Goal: Task Accomplishment & Management: Manage account settings

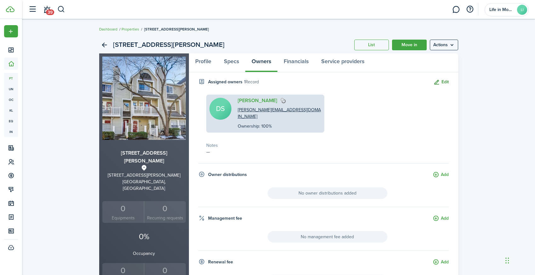
click at [443, 82] on button "Edit" at bounding box center [440, 82] width 15 height 7
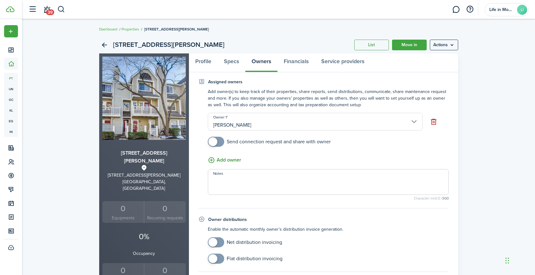
click at [237, 161] on button "Add owner" at bounding box center [224, 160] width 33 height 8
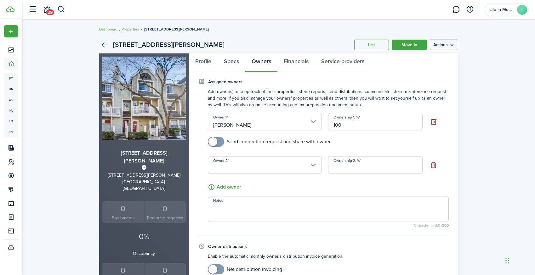
click at [274, 170] on input "Owner 2" at bounding box center [265, 165] width 114 height 18
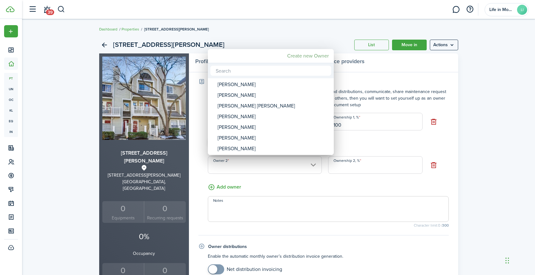
click at [324, 55] on mbsc-button "Create new Owner" at bounding box center [307, 55] width 47 height 11
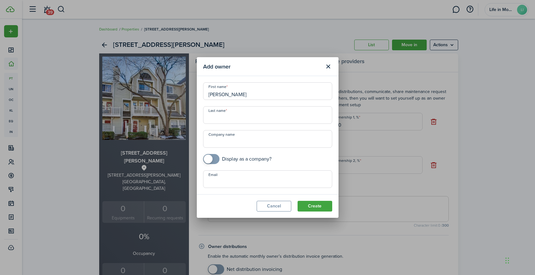
type input "[PERSON_NAME]"
click at [322, 210] on button "Create" at bounding box center [314, 206] width 35 height 11
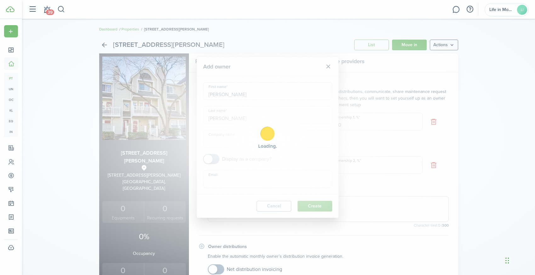
type input "[PERSON_NAME]"
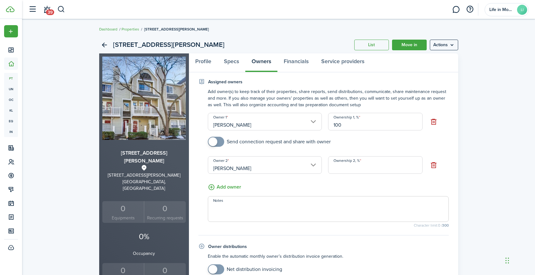
click at [349, 168] on input "Ownership 2, %" at bounding box center [375, 165] width 94 height 18
click at [281, 127] on input "[PERSON_NAME]" at bounding box center [265, 122] width 114 height 18
type input "0"
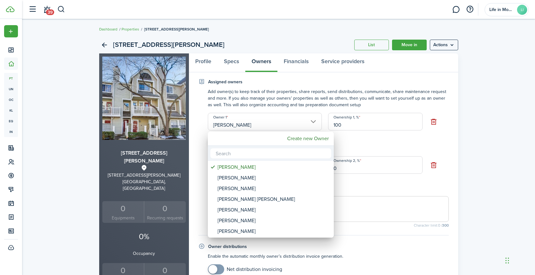
click at [286, 107] on div at bounding box center [267, 138] width 635 height 376
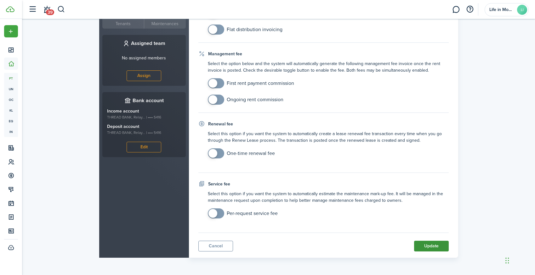
scroll to position [256, 0]
click at [431, 246] on button "Update" at bounding box center [431, 246] width 35 height 11
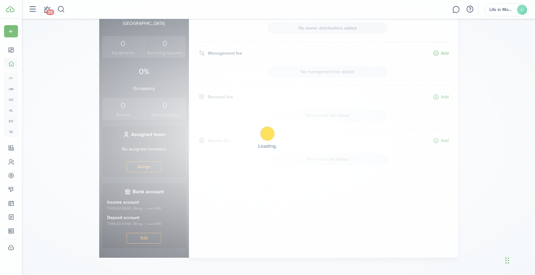
scroll to position [0, 0]
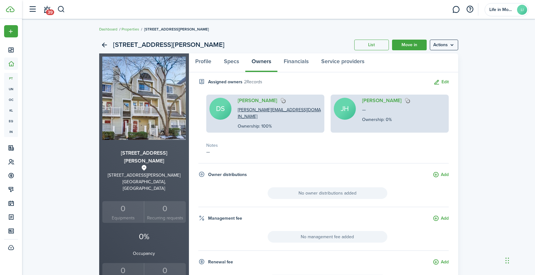
click at [437, 111] on div "[PERSON_NAME] — Ownership: 0%" at bounding box center [389, 114] width 118 height 38
click at [387, 104] on link "[PERSON_NAME]" at bounding box center [381, 101] width 39 height 6
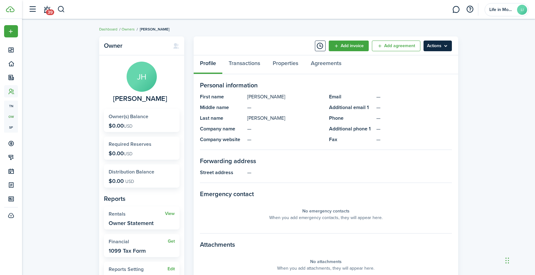
click at [440, 45] on menu-btn "Actions" at bounding box center [437, 46] width 28 height 11
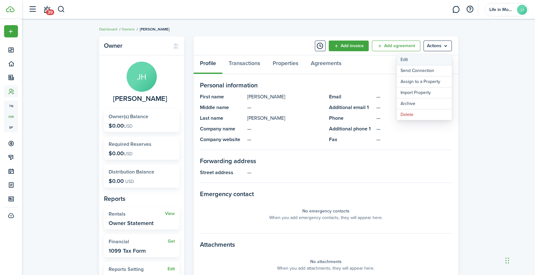
click at [433, 61] on link "Edit" at bounding box center [423, 59] width 55 height 11
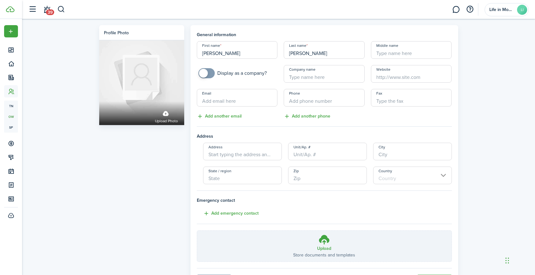
paste input "[EMAIL_ADDRESS][DOMAIN_NAME]"
type input "[EMAIL_ADDRESS][DOMAIN_NAME]"
type input "+1"
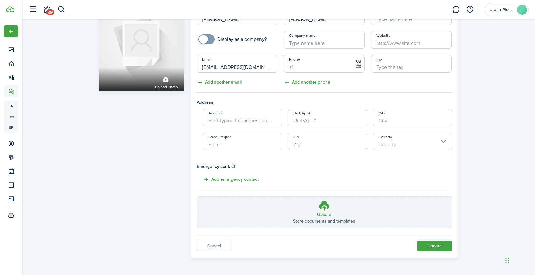
scroll to position [34, 0]
click at [429, 248] on button "Update" at bounding box center [434, 246] width 35 height 11
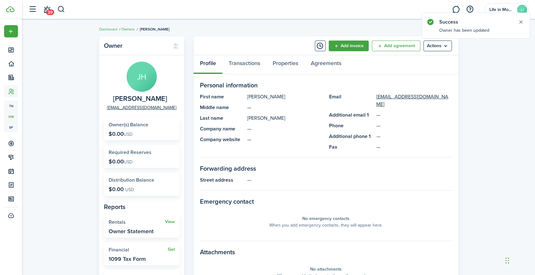
click at [129, 29] on link "Owners" at bounding box center [127, 29] width 13 height 6
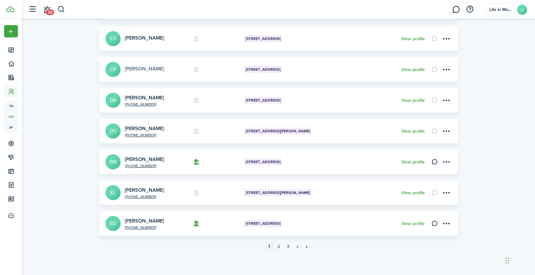
scroll to position [198, 0]
click at [278, 247] on link "2" at bounding box center [278, 246] width 9 height 9
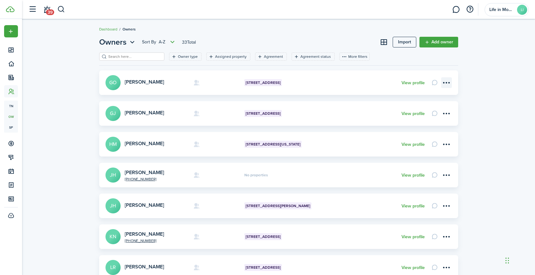
click at [446, 83] on menu-btn-icon "Open menu" at bounding box center [446, 82] width 11 height 11
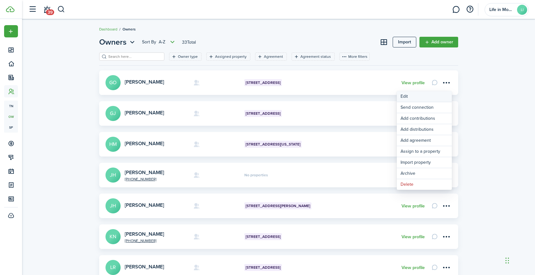
click at [423, 95] on link "Edit" at bounding box center [423, 96] width 55 height 11
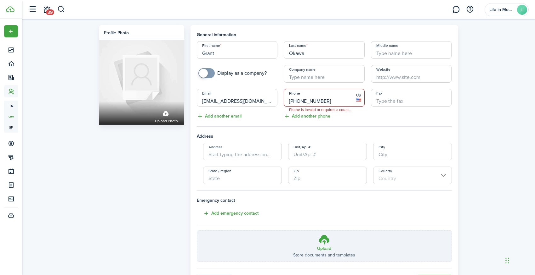
type input "[PHONE_NUMBER]"
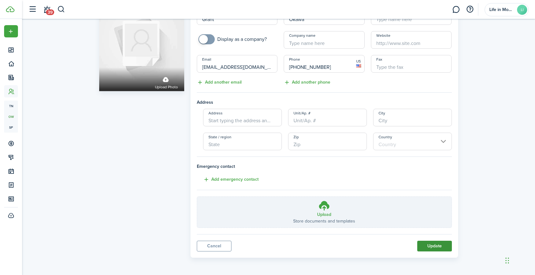
scroll to position [34, 0]
click at [427, 250] on button "Update" at bounding box center [434, 246] width 35 height 11
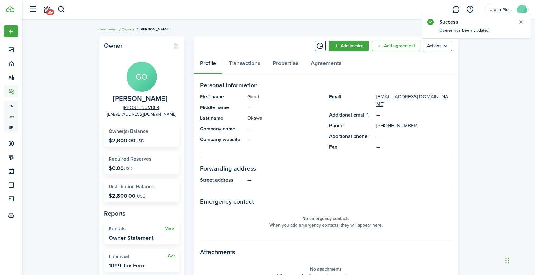
click at [129, 29] on link "Owners" at bounding box center [127, 29] width 13 height 6
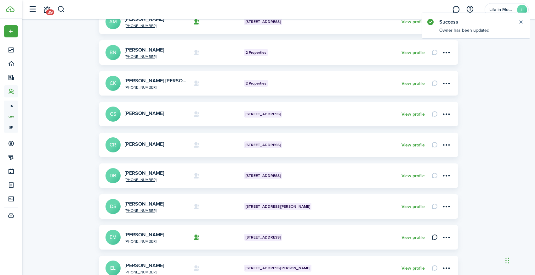
scroll to position [186, 0]
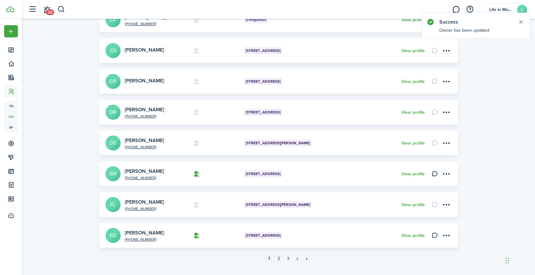
click at [279, 259] on link "2" at bounding box center [278, 258] width 9 height 9
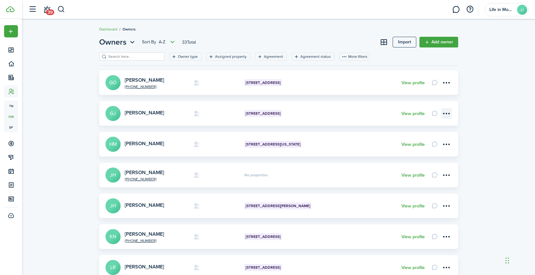
click at [449, 113] on menu-btn-icon "Open menu" at bounding box center [446, 113] width 11 height 11
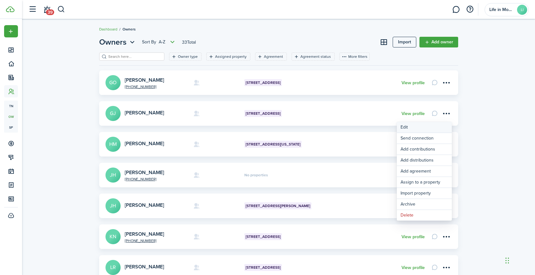
click at [432, 125] on link "Edit" at bounding box center [423, 127] width 55 height 11
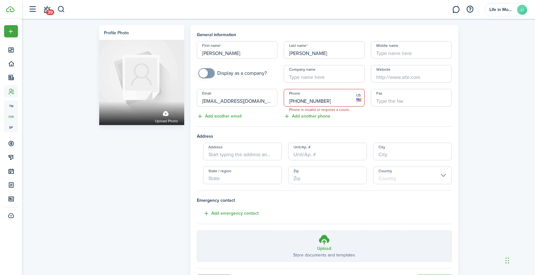
type input "[PHONE_NUMBER]"
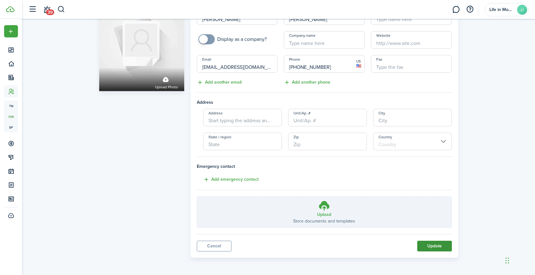
scroll to position [34, 0]
click at [435, 249] on button "Update" at bounding box center [434, 246] width 35 height 11
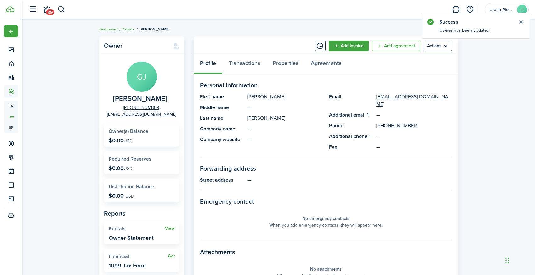
click at [130, 27] on link "Owners" at bounding box center [127, 29] width 13 height 6
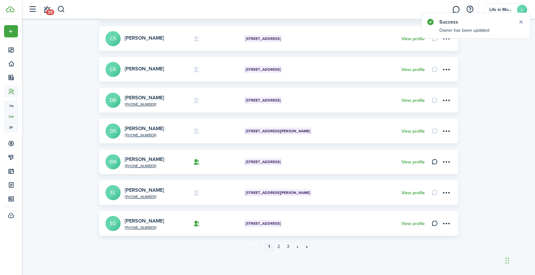
scroll to position [198, 0]
click at [277, 247] on link "2" at bounding box center [278, 246] width 9 height 9
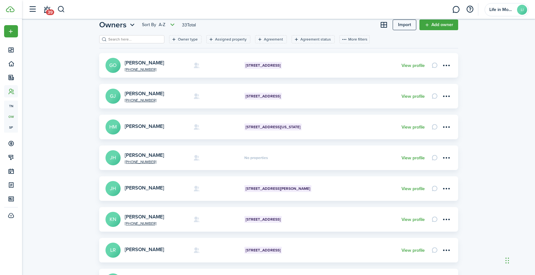
scroll to position [19, 0]
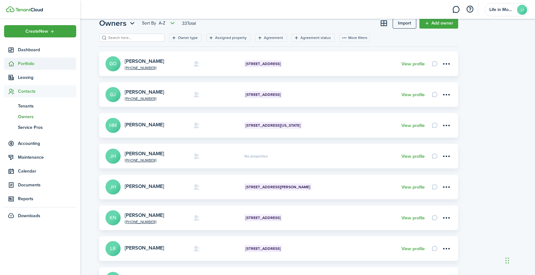
click at [32, 63] on span "Portfolio" at bounding box center [47, 63] width 58 height 7
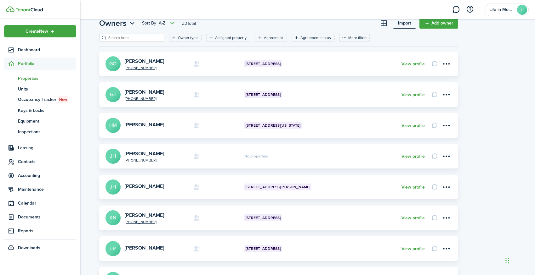
click at [40, 79] on span "Properties" at bounding box center [47, 78] width 58 height 7
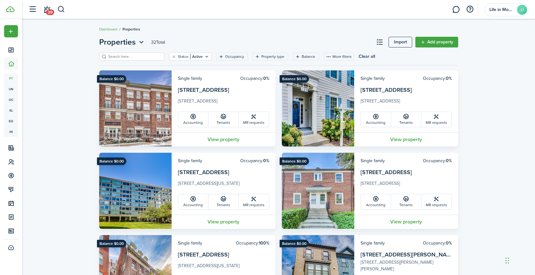
click at [150, 55] on input "search" at bounding box center [134, 57] width 55 height 6
type input "1101"
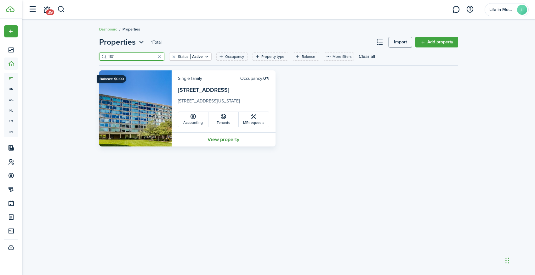
click at [216, 138] on link "View property" at bounding box center [223, 139] width 104 height 14
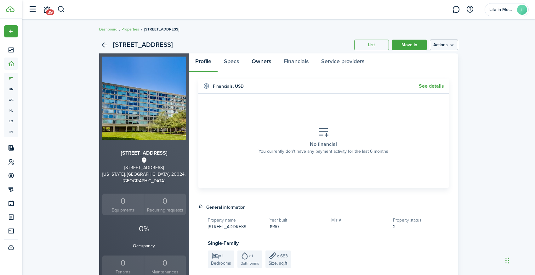
click at [261, 64] on link "Owners" at bounding box center [261, 62] width 32 height 19
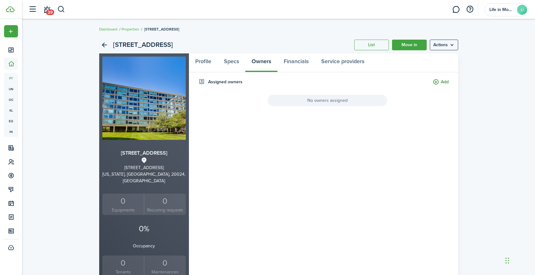
click at [437, 83] on button "Add" at bounding box center [440, 82] width 16 height 7
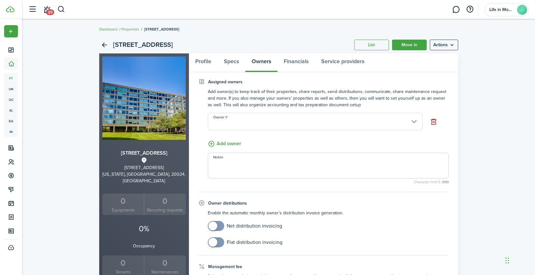
click at [406, 120] on input "Owner 1" at bounding box center [315, 122] width 215 height 18
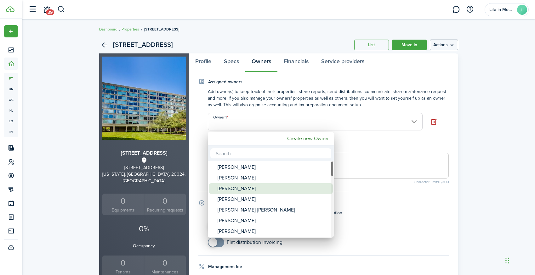
click at [262, 188] on div "[PERSON_NAME]" at bounding box center [272, 188] width 111 height 11
type input "[PERSON_NAME]"
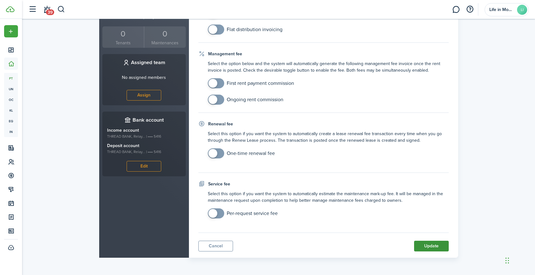
scroll to position [229, 0]
click at [437, 246] on button "Update" at bounding box center [431, 246] width 35 height 11
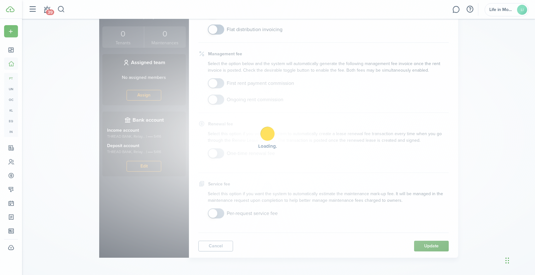
scroll to position [0, 0]
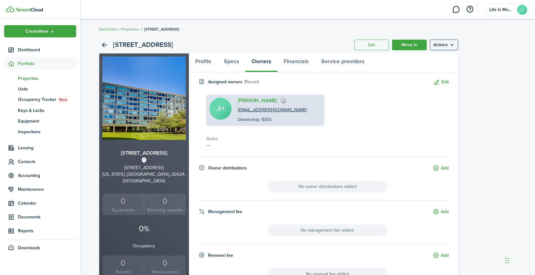
click at [28, 80] on span "Properties" at bounding box center [47, 78] width 58 height 7
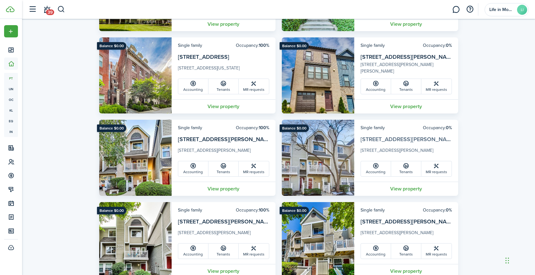
scroll to position [254, 0]
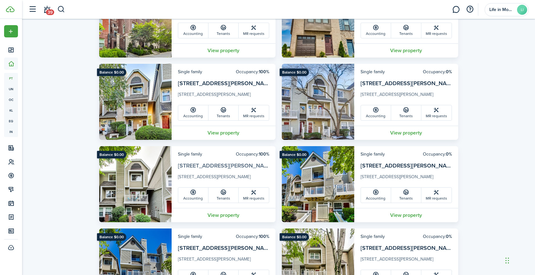
click at [242, 167] on link "[STREET_ADDRESS][PERSON_NAME]" at bounding box center [225, 166] width 95 height 8
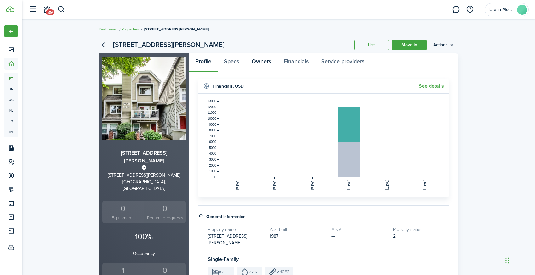
click at [262, 61] on link "Owners" at bounding box center [261, 62] width 32 height 19
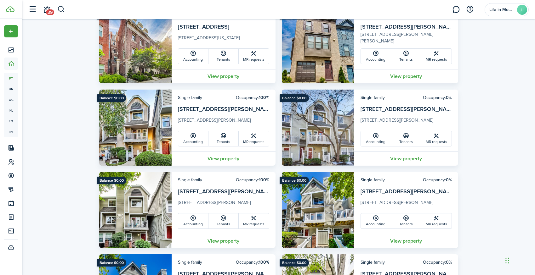
scroll to position [321, 0]
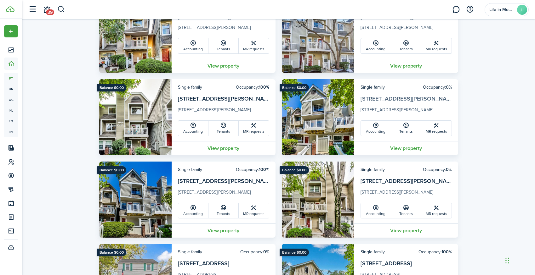
click at [407, 98] on link "[STREET_ADDRESS][PERSON_NAME]" at bounding box center [407, 99] width 95 height 8
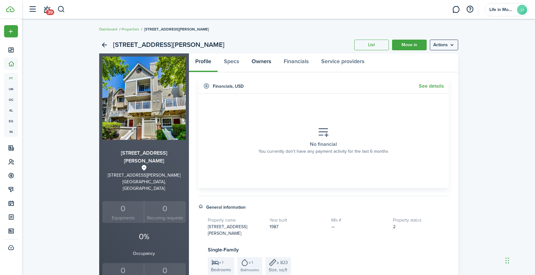
click at [268, 59] on link "Owners" at bounding box center [261, 62] width 32 height 19
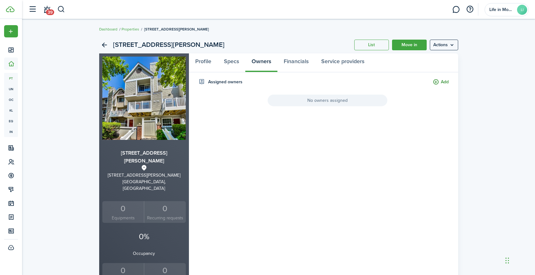
click at [437, 82] on button "Add" at bounding box center [440, 82] width 16 height 7
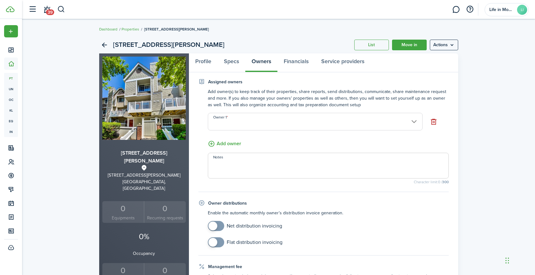
click at [372, 117] on input "Owner 1" at bounding box center [315, 122] width 215 height 18
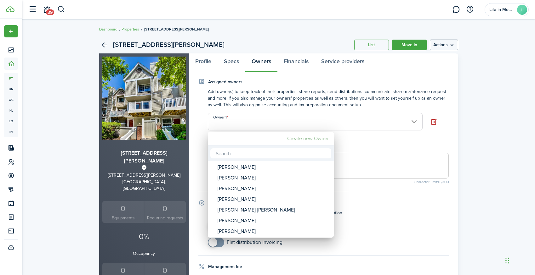
click at [324, 138] on mbsc-button "Create new Owner" at bounding box center [307, 138] width 47 height 11
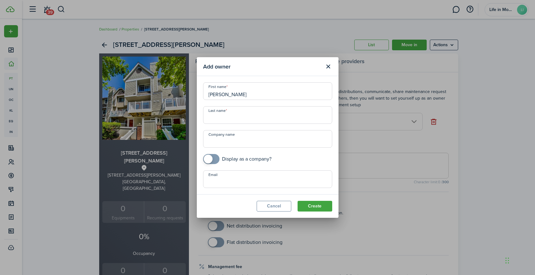
type input "[PERSON_NAME]"
type input "Elaraj"
paste input "[EMAIL_ADDRESS][DOMAIN_NAME]"
type input "[EMAIL_ADDRESS][DOMAIN_NAME]"
click at [310, 208] on button "Create" at bounding box center [314, 206] width 35 height 11
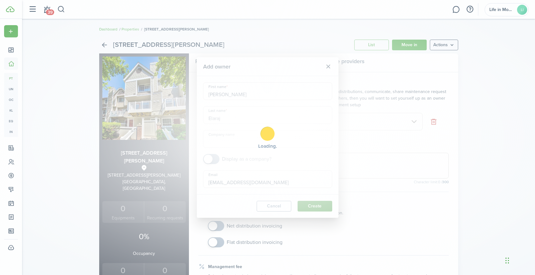
type input "[PERSON_NAME]"
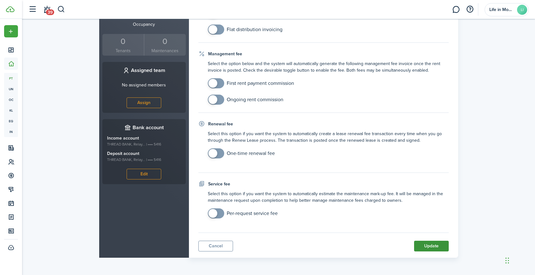
scroll to position [229, 0]
click at [440, 249] on button "Update" at bounding box center [431, 246] width 35 height 11
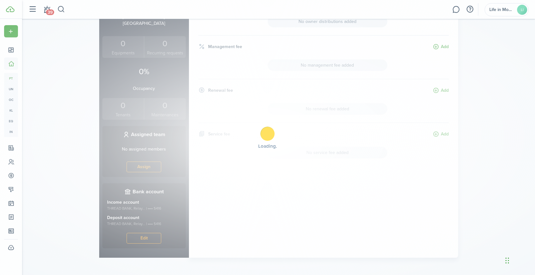
scroll to position [150, 0]
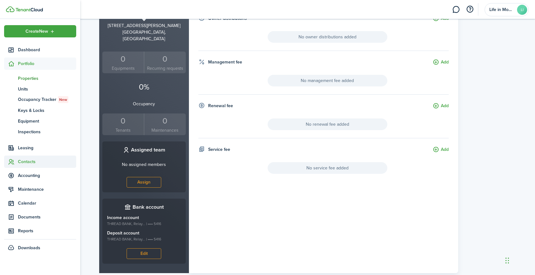
click at [28, 161] on span "Contacts" at bounding box center [47, 162] width 58 height 7
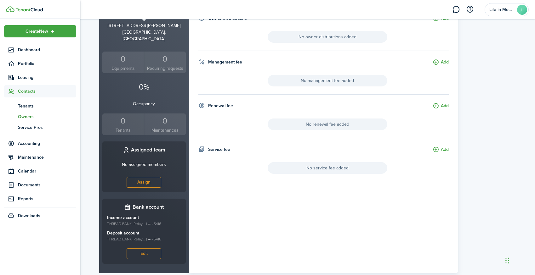
click at [26, 117] on span "Owners" at bounding box center [47, 117] width 58 height 7
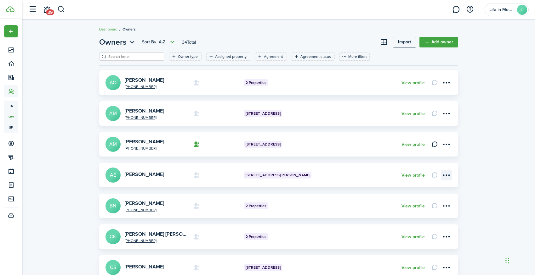
click at [446, 174] on menu-btn-icon "Open menu" at bounding box center [446, 175] width 11 height 11
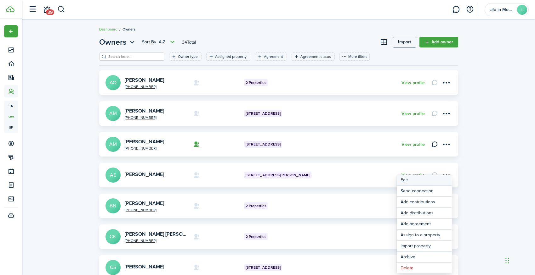
click at [438, 178] on link "Edit" at bounding box center [423, 180] width 55 height 11
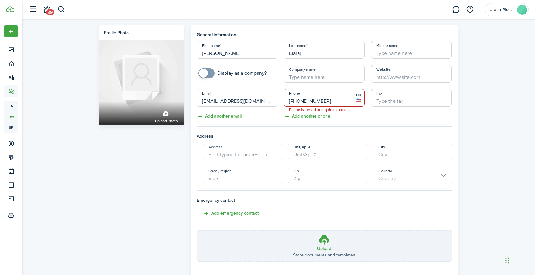
type input "[PHONE_NUMBER]"
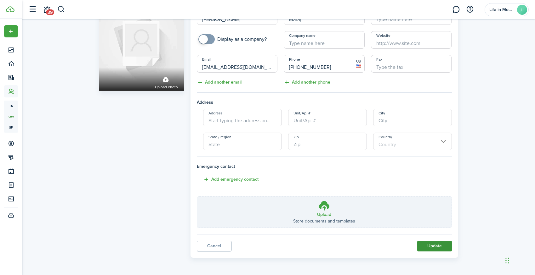
scroll to position [34, 0]
click at [437, 249] on button "Update" at bounding box center [434, 246] width 35 height 11
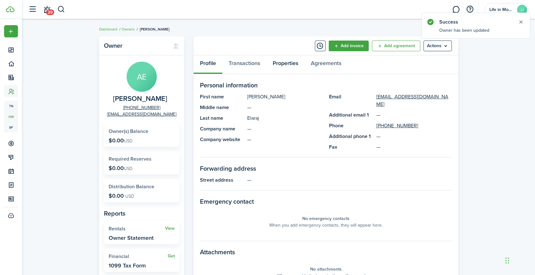
click at [291, 65] on link "Properties" at bounding box center [285, 64] width 38 height 19
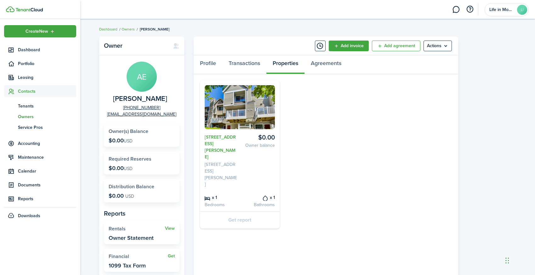
click at [27, 117] on span "Owners" at bounding box center [47, 117] width 58 height 7
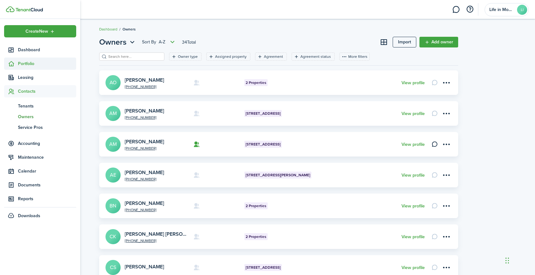
click at [30, 65] on span "Portfolio" at bounding box center [47, 63] width 58 height 7
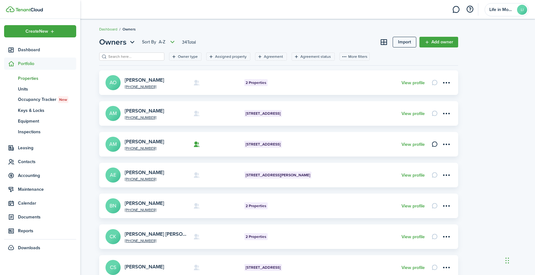
click at [38, 77] on span "Properties" at bounding box center [47, 78] width 58 height 7
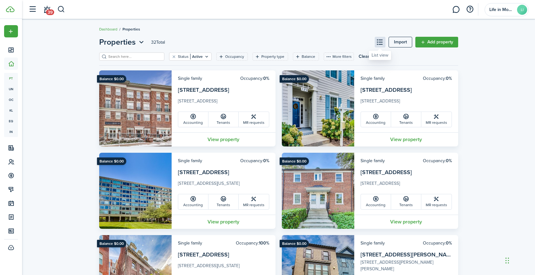
click at [379, 42] on button at bounding box center [379, 42] width 11 height 11
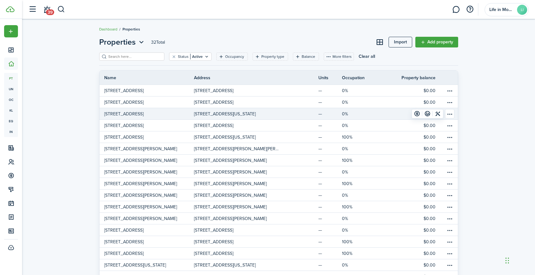
click at [448, 114] on table-menu-btn-icon "Open menu" at bounding box center [449, 113] width 9 height 9
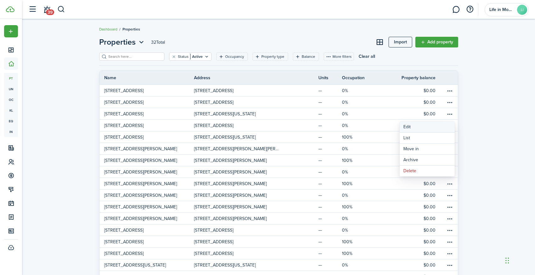
click at [424, 125] on link "Edit" at bounding box center [426, 127] width 55 height 11
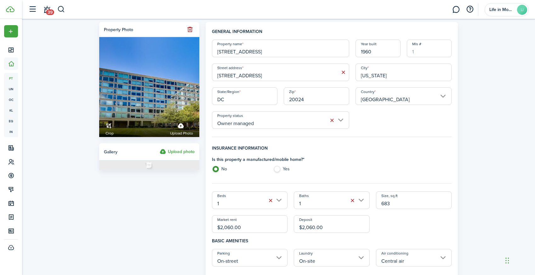
drag, startPoint x: 256, startPoint y: 53, endPoint x: 337, endPoint y: 55, distance: 80.9
type input "[STREET_ADDRESS]"
drag, startPoint x: 257, startPoint y: 76, endPoint x: 322, endPoint y: 78, distance: 65.8
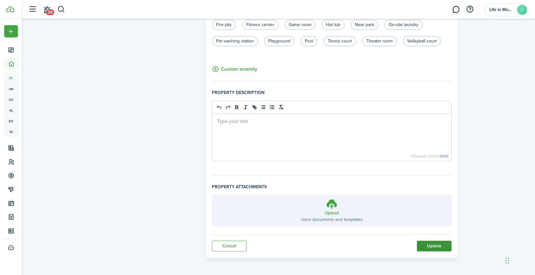
type input "[STREET_ADDRESS]"
click at [436, 243] on button "Update" at bounding box center [434, 246] width 35 height 11
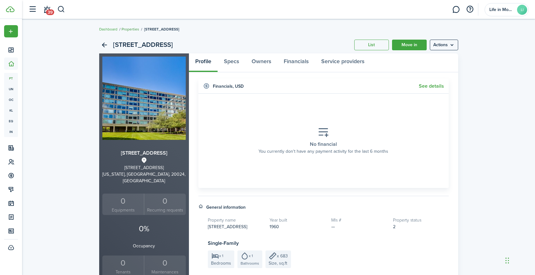
click at [127, 30] on link "Properties" at bounding box center [130, 29] width 18 height 6
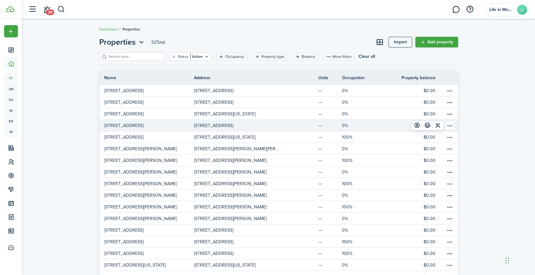
click at [451, 124] on table-menu-btn-icon "Open menu" at bounding box center [449, 125] width 9 height 9
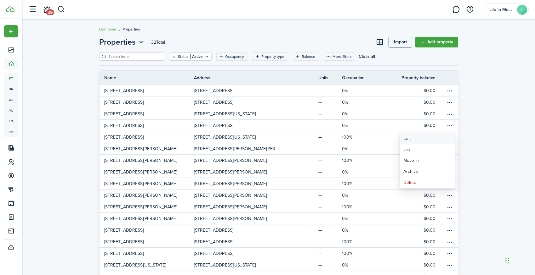
click at [439, 138] on link "Edit" at bounding box center [426, 138] width 55 height 11
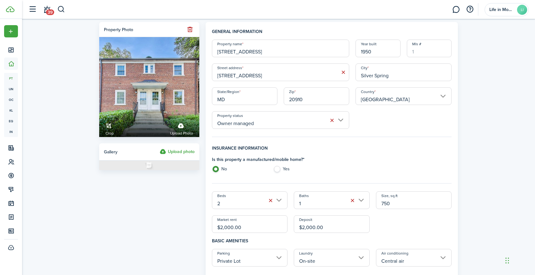
drag, startPoint x: 269, startPoint y: 52, endPoint x: 299, endPoint y: 55, distance: 29.8
type input "[STREET_ADDRESS]"
drag, startPoint x: 269, startPoint y: 77, endPoint x: 314, endPoint y: 80, distance: 44.8
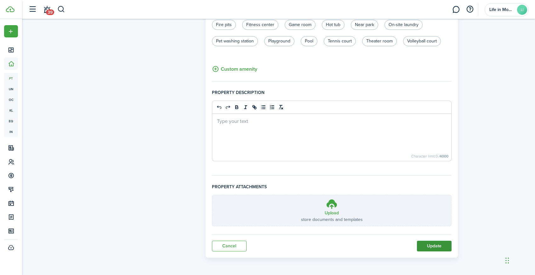
type input "[STREET_ADDRESS]"
click at [443, 243] on button "Update" at bounding box center [434, 246] width 35 height 11
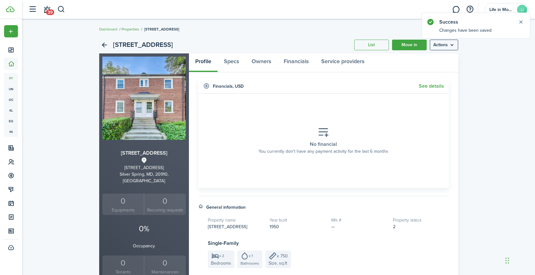
click at [132, 30] on link "Properties" at bounding box center [130, 29] width 18 height 6
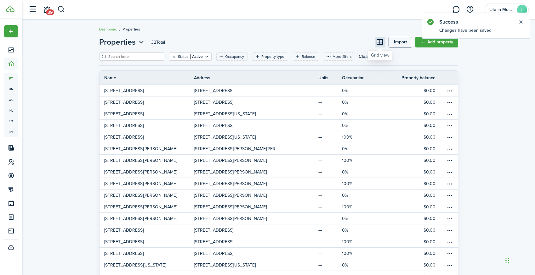
click at [378, 43] on button at bounding box center [379, 42] width 11 height 11
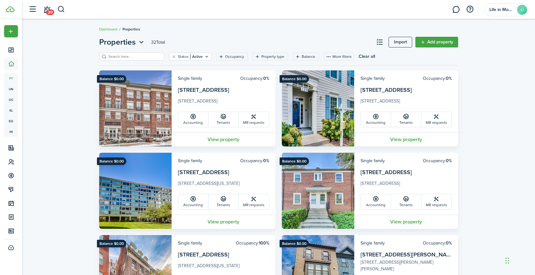
click at [325, 43] on header-page "Properties 32 Total Import Add property" at bounding box center [278, 44] width 359 height 16
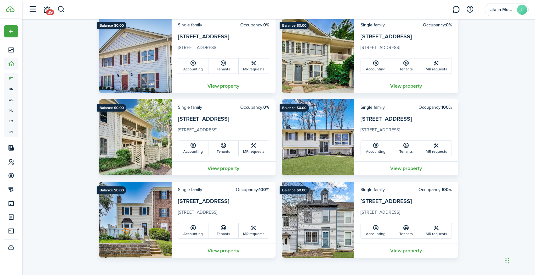
scroll to position [1125, 0]
click at [232, 250] on link "View property" at bounding box center [223, 251] width 104 height 14
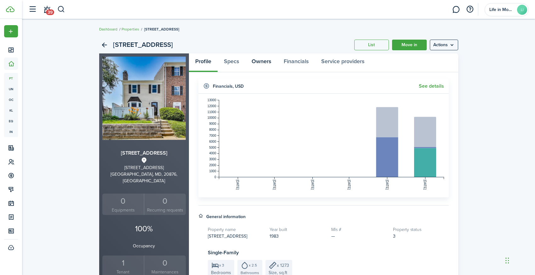
click at [261, 66] on link "Owners" at bounding box center [261, 62] width 32 height 19
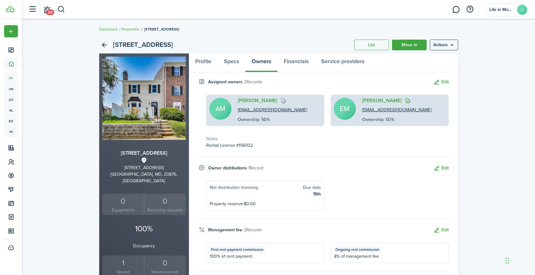
click at [132, 30] on link "Properties" at bounding box center [130, 29] width 18 height 6
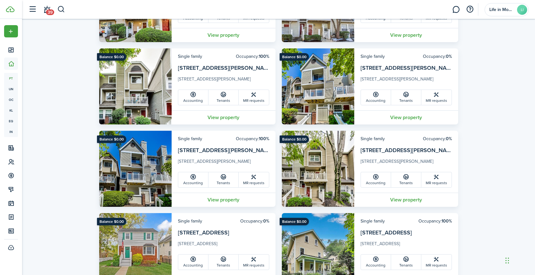
scroll to position [415, 0]
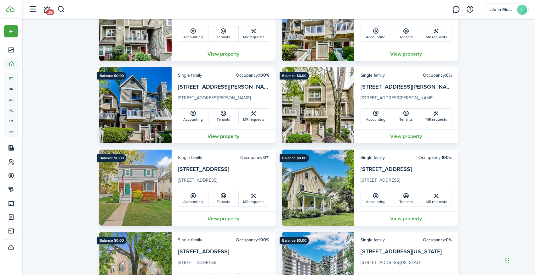
click at [226, 137] on link "View property" at bounding box center [223, 136] width 104 height 14
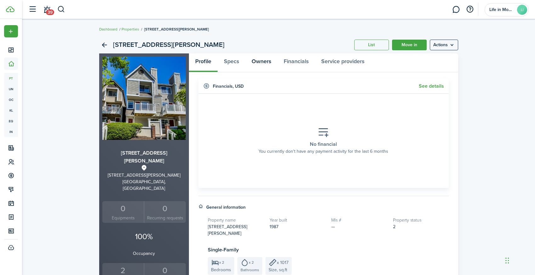
click at [266, 62] on link "Owners" at bounding box center [261, 62] width 32 height 19
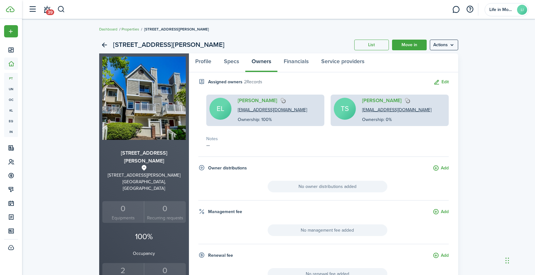
click at [136, 29] on link "Properties" at bounding box center [130, 29] width 18 height 6
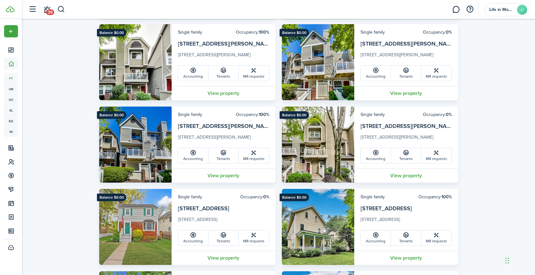
scroll to position [413, 0]
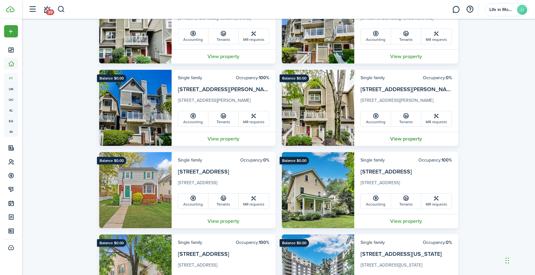
click at [400, 140] on link "View property" at bounding box center [406, 139] width 104 height 14
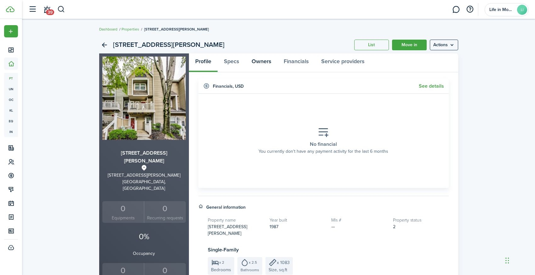
click at [270, 64] on link "Owners" at bounding box center [261, 62] width 32 height 19
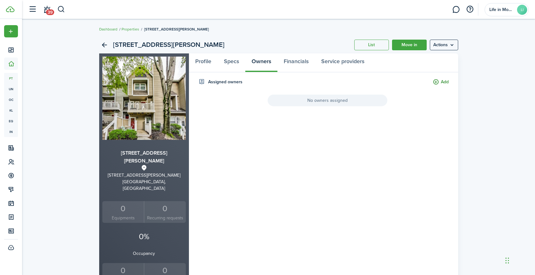
click at [443, 81] on button "Add" at bounding box center [440, 82] width 16 height 7
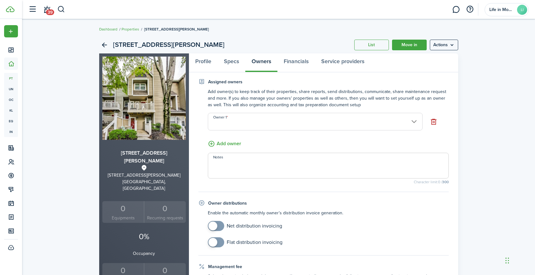
click at [392, 122] on input "Owner 1" at bounding box center [315, 122] width 215 height 18
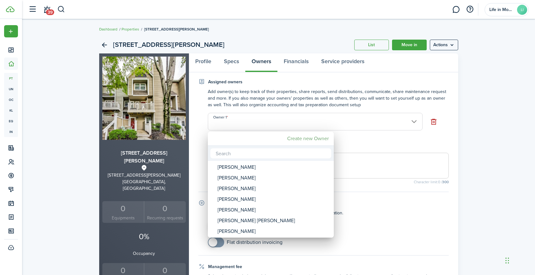
click at [315, 138] on mbsc-button "Create new Owner" at bounding box center [307, 138] width 47 height 11
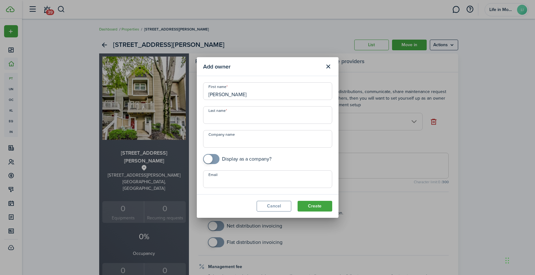
type input "[PERSON_NAME]"
paste input "[PERSON_NAME]"
type input "[PERSON_NAME]"
paste input "[EMAIL_ADDRESS][DOMAIN_NAME]"
type input "[EMAIL_ADDRESS][DOMAIN_NAME]"
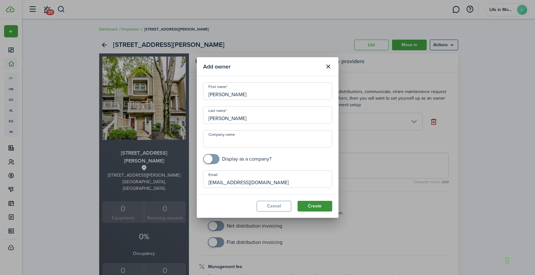
click at [320, 206] on button "Create" at bounding box center [314, 206] width 35 height 11
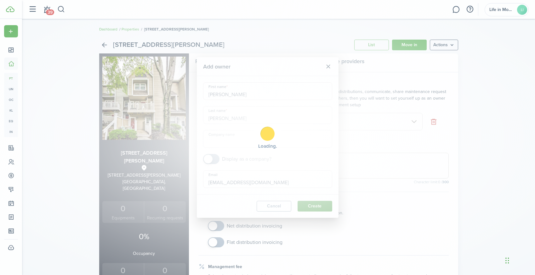
type input "[PERSON_NAME]"
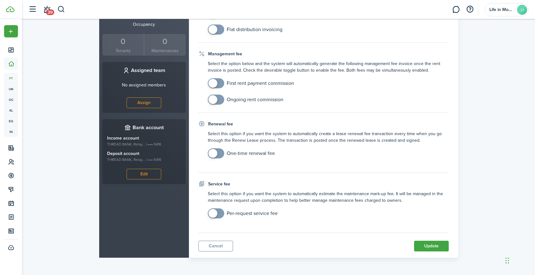
scroll to position [229, 0]
click at [424, 246] on button "Update" at bounding box center [431, 246] width 35 height 11
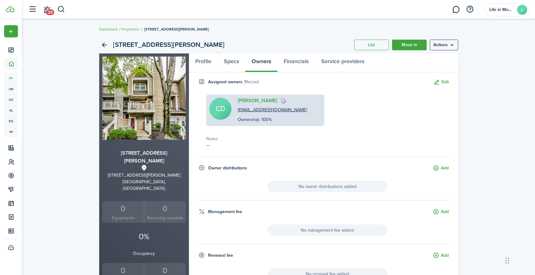
scroll to position [0, 0]
click at [258, 104] on link "[PERSON_NAME]" at bounding box center [257, 101] width 39 height 6
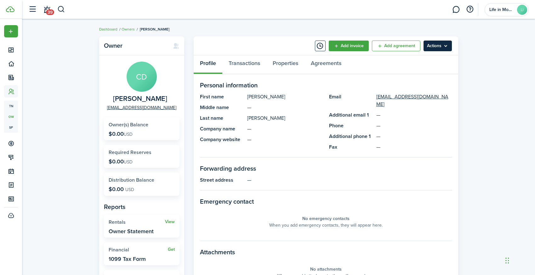
click at [446, 43] on menu-btn "Actions" at bounding box center [437, 46] width 28 height 11
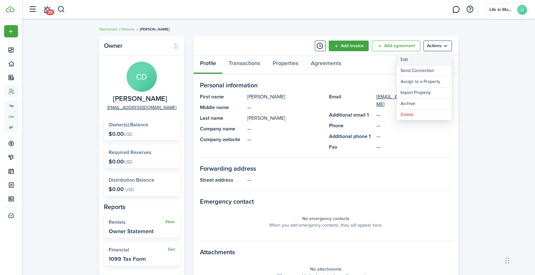
click at [418, 61] on link "Edit" at bounding box center [423, 59] width 55 height 11
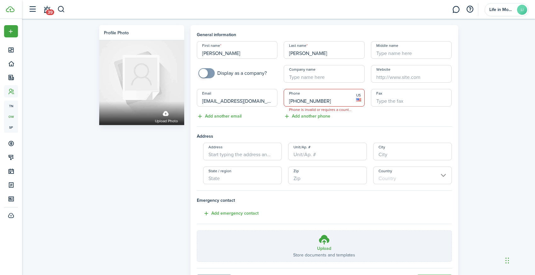
type input "[PHONE_NUMBER]"
paste input "3020 Shamrock Ter"
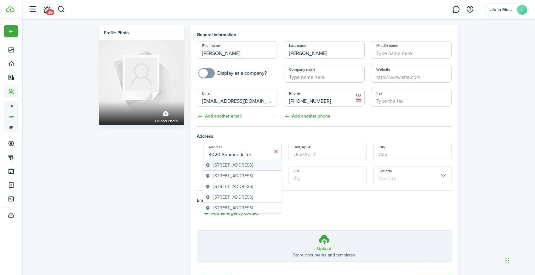
click at [232, 169] on span "[STREET_ADDRESS]" at bounding box center [232, 165] width 39 height 7
type input "[STREET_ADDRESS]"
type input "Olney"
type input "MD"
type input "20832"
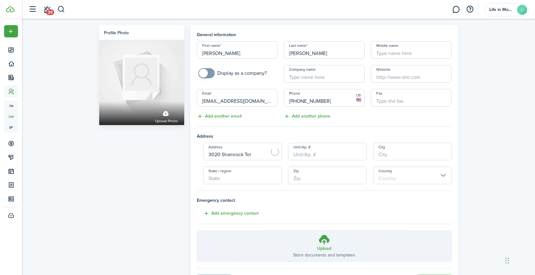
type input "[GEOGRAPHIC_DATA]"
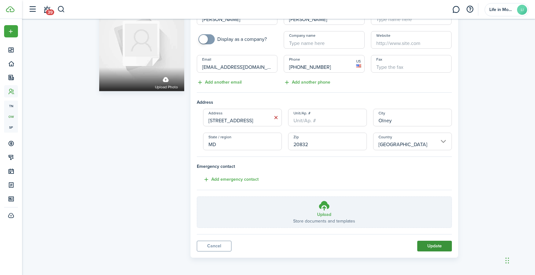
scroll to position [34, 0]
click at [434, 248] on button "Update" at bounding box center [434, 246] width 35 height 11
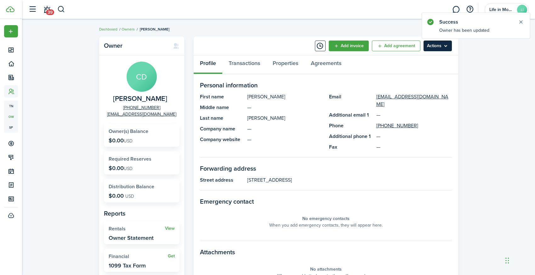
click at [449, 43] on menu-btn "Actions" at bounding box center [437, 46] width 28 height 11
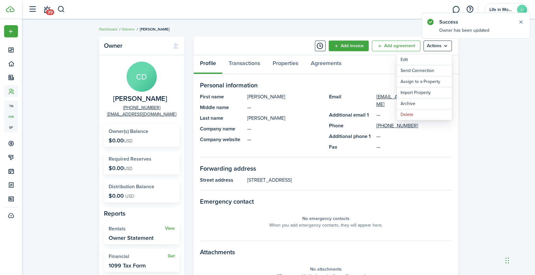
click at [397, 27] on breadcrumb "Dashboard Owners [PERSON_NAME]" at bounding box center [278, 26] width 359 height 14
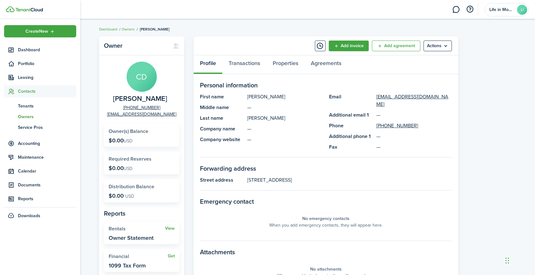
click at [28, 115] on span "Owners" at bounding box center [47, 117] width 58 height 7
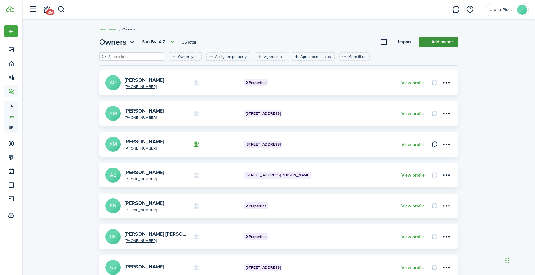
click at [423, 39] on link "Add owner" at bounding box center [438, 42] width 39 height 11
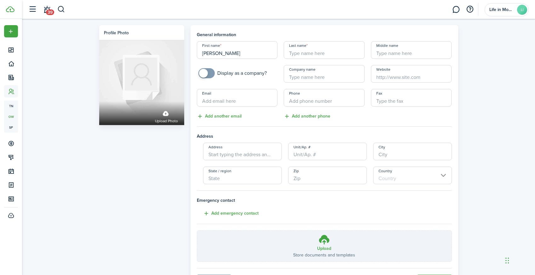
type input "[PERSON_NAME]"
type input "S"
type input "[PERSON_NAME]"
type input "[PHONE_NUMBER]"
paste input "3020 Shamrock Ter"
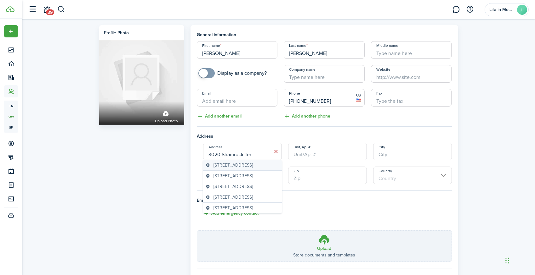
click at [252, 164] on span "[STREET_ADDRESS]" at bounding box center [232, 165] width 39 height 7
type input "[STREET_ADDRESS]"
type input "Olney"
type input "MD"
type input "20832"
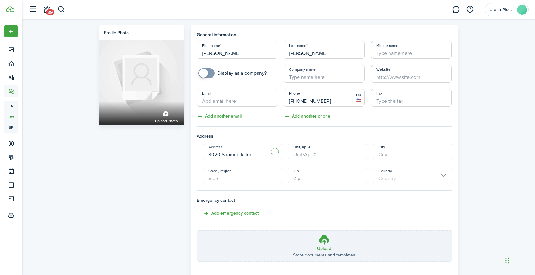
type input "[GEOGRAPHIC_DATA]"
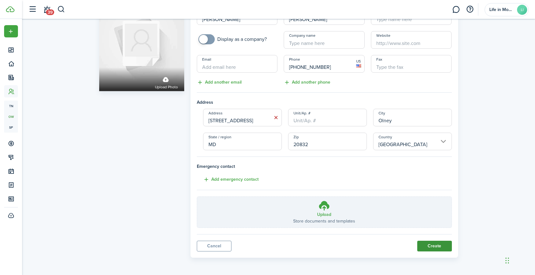
scroll to position [34, 0]
click at [440, 247] on button "Create" at bounding box center [434, 246] width 35 height 11
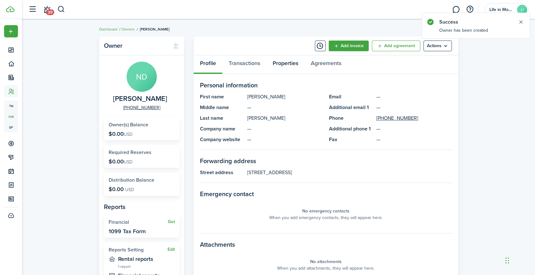
click at [282, 63] on link "Properties" at bounding box center [285, 64] width 38 height 19
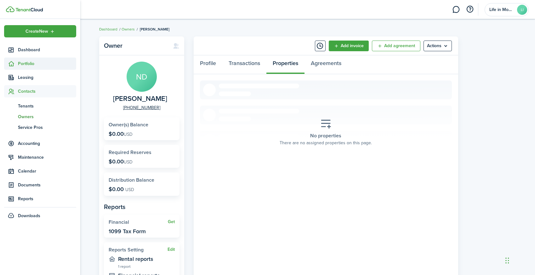
click at [26, 66] on span "Portfolio" at bounding box center [47, 63] width 58 height 7
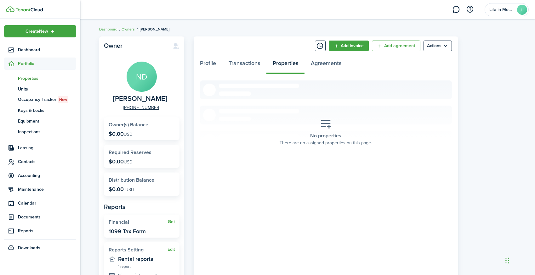
click at [29, 83] on link "pt Properties" at bounding box center [40, 78] width 72 height 11
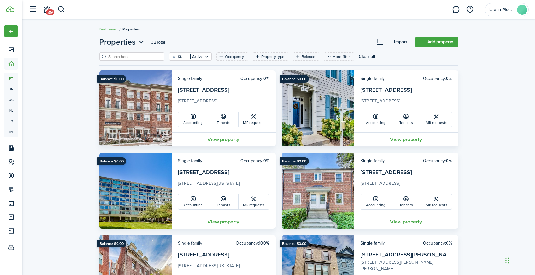
click at [160, 57] on input "search" at bounding box center [134, 57] width 55 height 6
type input "5716"
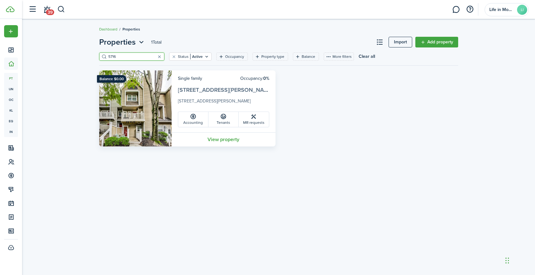
click at [208, 91] on link "[STREET_ADDRESS][PERSON_NAME]" at bounding box center [225, 90] width 95 height 8
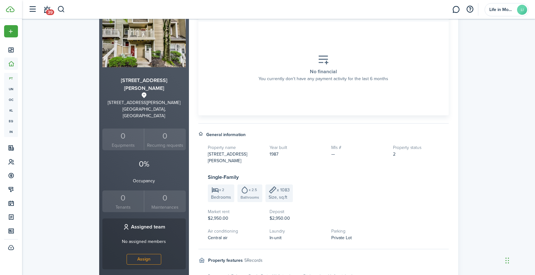
scroll to position [37, 0]
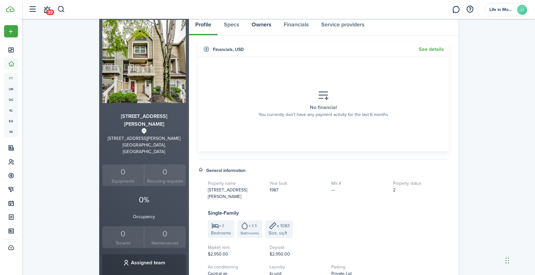
click at [266, 25] on link "Owners" at bounding box center [261, 26] width 32 height 19
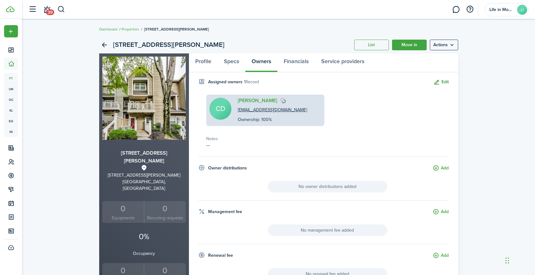
click at [446, 82] on button "Edit" at bounding box center [440, 82] width 15 height 7
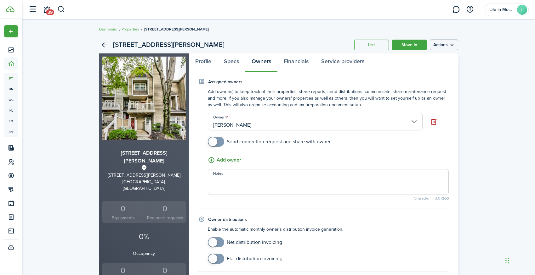
click at [234, 161] on button "Add owner" at bounding box center [224, 160] width 33 height 8
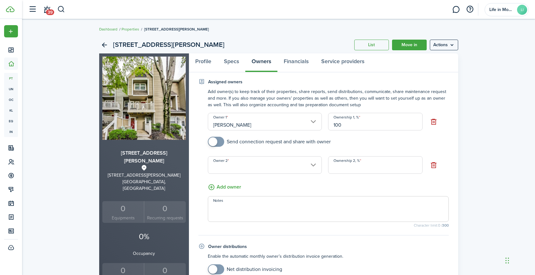
click at [246, 167] on input "Owner 2" at bounding box center [265, 165] width 114 height 18
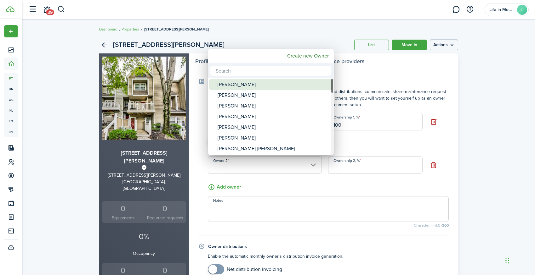
click at [248, 87] on div "[PERSON_NAME]" at bounding box center [272, 84] width 111 height 11
type input "[PERSON_NAME]"
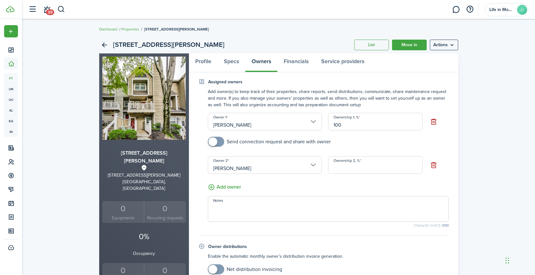
click at [366, 168] on input "Ownership 2, %" at bounding box center [375, 165] width 94 height 18
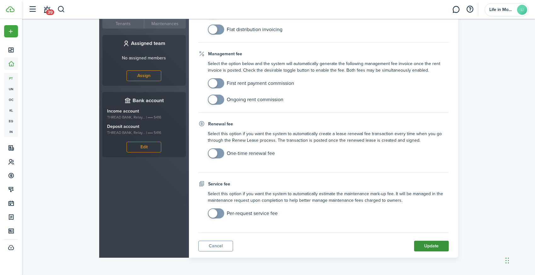
type input "0"
click at [435, 247] on button "Update" at bounding box center [431, 246] width 35 height 11
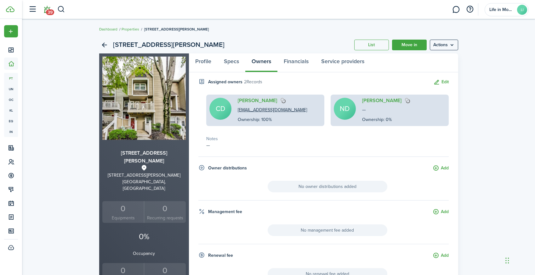
click at [48, 11] on span "39" at bounding box center [50, 12] width 8 height 6
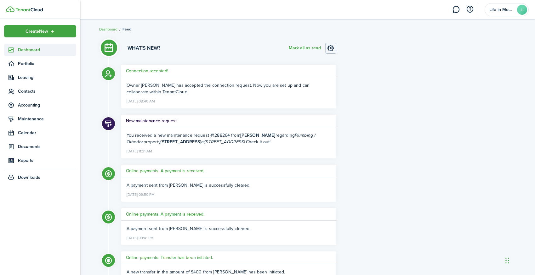
click at [20, 50] on span "Dashboard" at bounding box center [47, 50] width 58 height 7
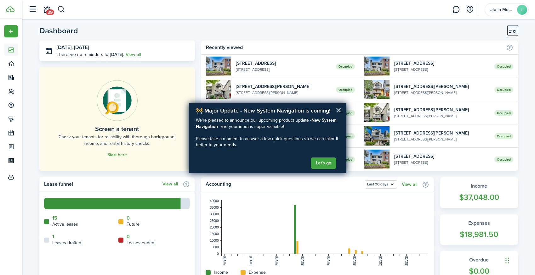
click at [337, 110] on button "×" at bounding box center [338, 110] width 6 height 10
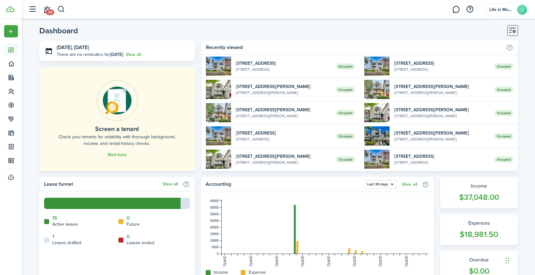
click at [52, 238] on link "1" at bounding box center [53, 237] width 2 height 6
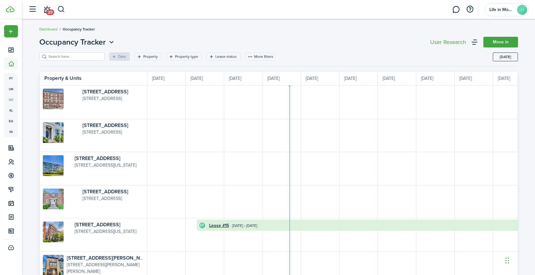
scroll to position [0, 115]
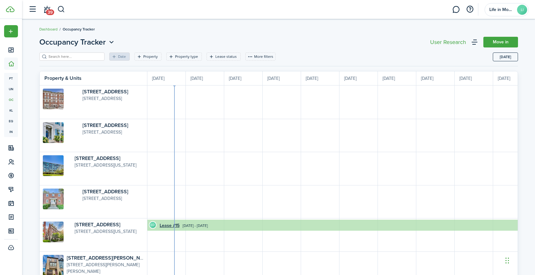
click at [154, 225] on avatar-text "ED" at bounding box center [152, 225] width 6 height 6
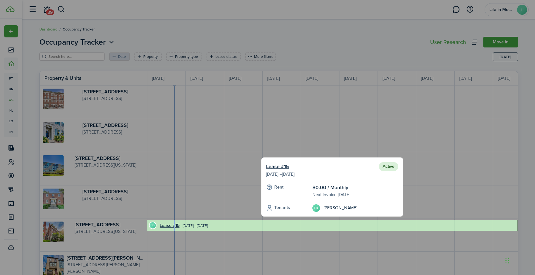
scroll to position [0, 0]
click at [375, 144] on div at bounding box center [267, 137] width 535 height 275
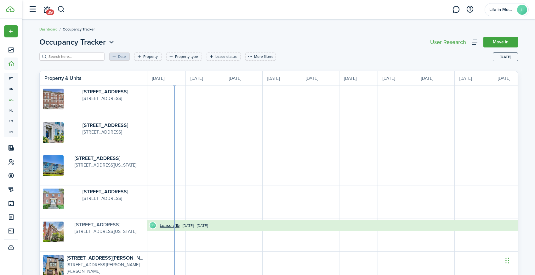
click at [116, 225] on link "[STREET_ADDRESS]" at bounding box center [98, 224] width 46 height 7
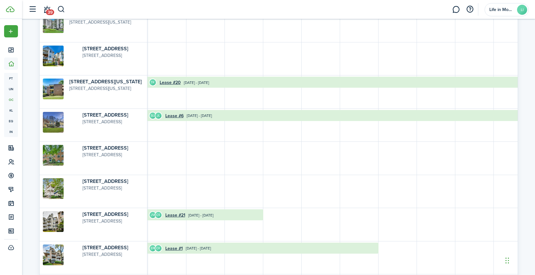
scroll to position [586, 0]
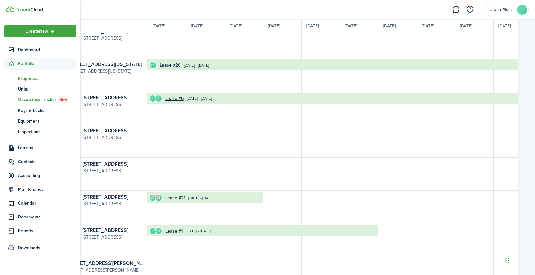
click at [29, 77] on span "Properties" at bounding box center [47, 78] width 58 height 7
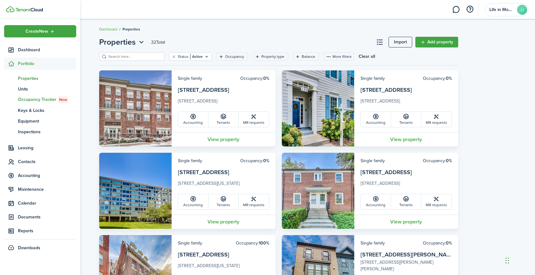
click at [38, 97] on span "Occupancy Tracker New" at bounding box center [47, 99] width 58 height 7
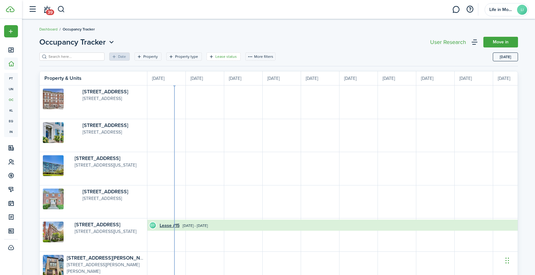
click at [225, 55] on filter-tag-label "Lease status" at bounding box center [225, 57] width 21 height 6
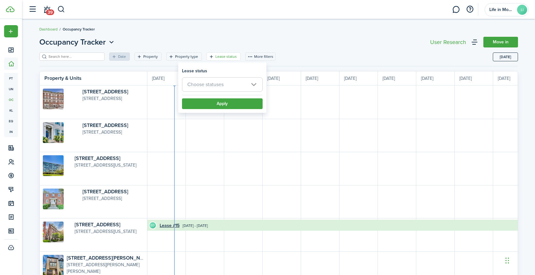
click at [215, 87] on span "Choose statuses" at bounding box center [205, 84] width 36 height 7
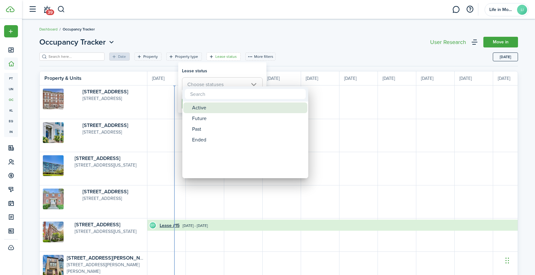
click at [207, 108] on div "Active" at bounding box center [247, 108] width 111 height 11
type input "Active"
click at [238, 69] on div at bounding box center [267, 138] width 635 height 376
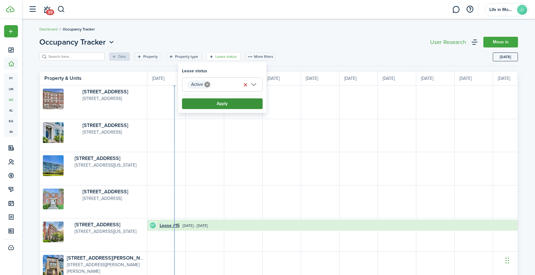
click at [229, 104] on button "Apply" at bounding box center [222, 103] width 81 height 11
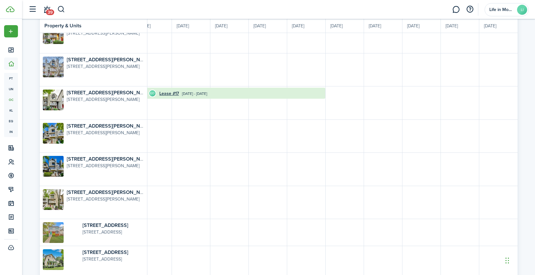
scroll to position [0, 705]
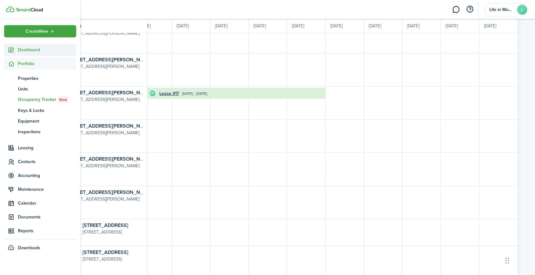
click at [14, 52] on icon at bounding box center [11, 50] width 7 height 6
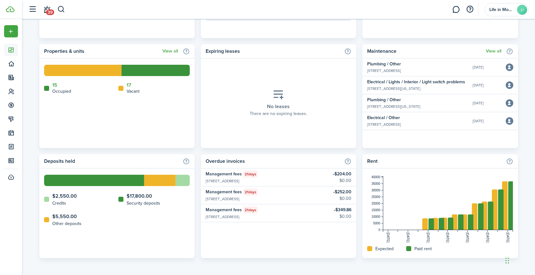
scroll to position [354, 0]
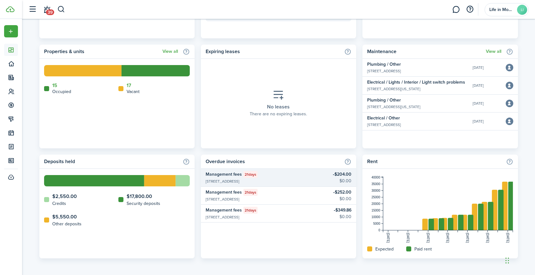
click at [271, 176] on widget-list-item-title-group "Management fees 21 days" at bounding box center [248, 174] width 87 height 7
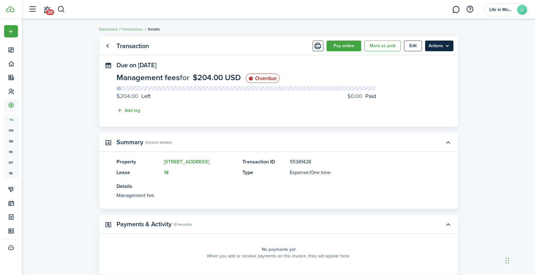
click at [437, 47] on menu-btn "Actions" at bounding box center [439, 46] width 28 height 11
click at [378, 46] on button "Mark as paid" at bounding box center [382, 46] width 36 height 11
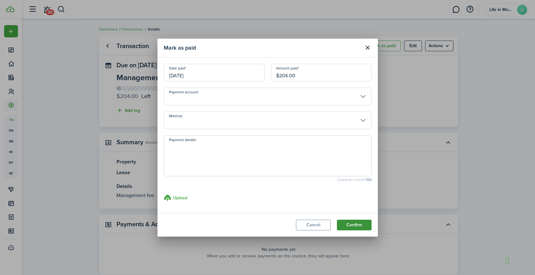
click at [364, 222] on button "Confirm" at bounding box center [354, 225] width 35 height 11
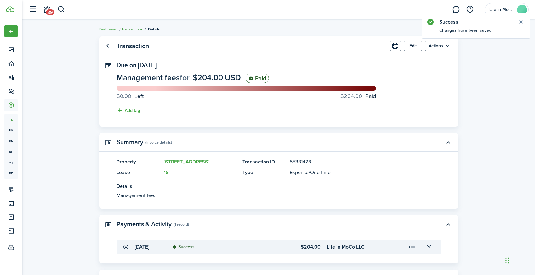
click at [134, 28] on link "Transactions" at bounding box center [131, 29] width 21 height 6
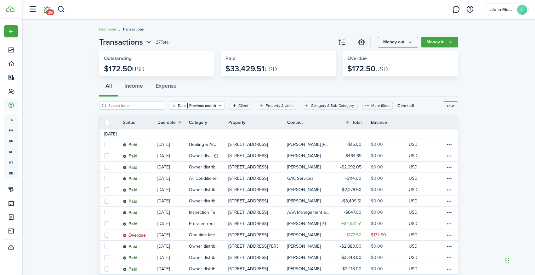
click at [48, 12] on span "39" at bounding box center [50, 12] width 8 height 6
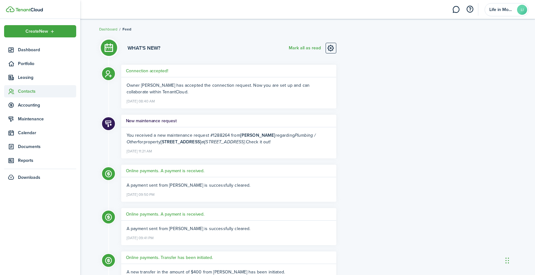
click at [31, 92] on span "Contacts" at bounding box center [47, 91] width 58 height 7
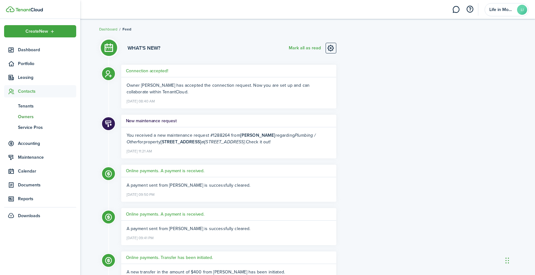
click at [27, 116] on span "Owners" at bounding box center [47, 117] width 58 height 7
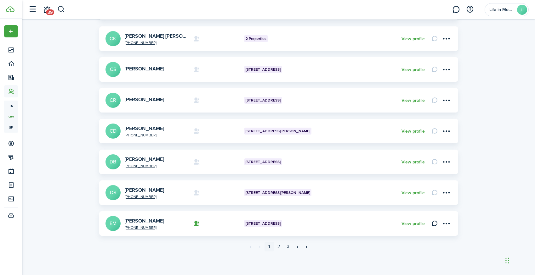
scroll to position [198, 0]
click at [278, 248] on link "2" at bounding box center [278, 246] width 9 height 9
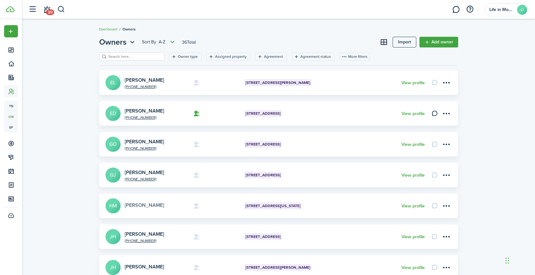
click at [155, 205] on link "[PERSON_NAME]" at bounding box center [144, 205] width 39 height 7
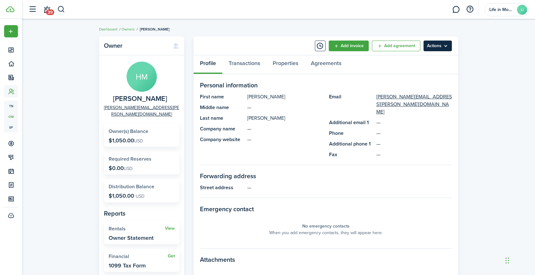
click at [437, 48] on menu-btn "Actions" at bounding box center [437, 46] width 28 height 11
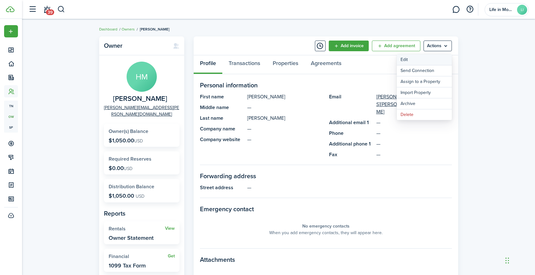
click at [433, 62] on link "Edit" at bounding box center [423, 59] width 55 height 11
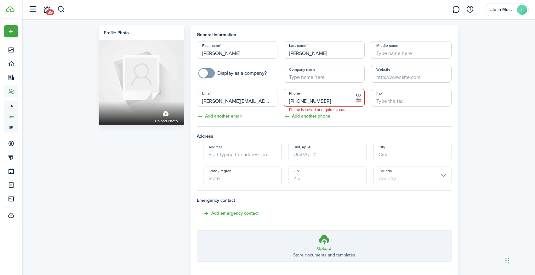
type input "[PHONE_NUMBER]"
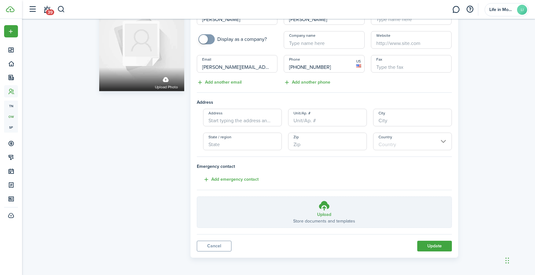
scroll to position [34, 0]
click at [431, 249] on button "Update" at bounding box center [434, 246] width 35 height 11
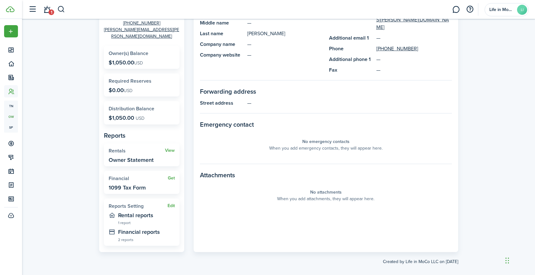
scroll to position [84, 0]
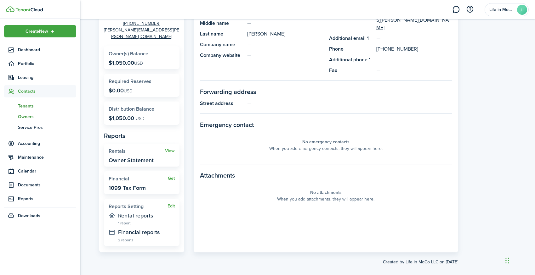
click at [29, 103] on span "Tenants" at bounding box center [47, 106] width 58 height 7
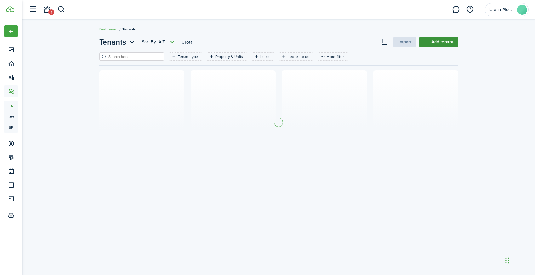
click at [437, 40] on link "Add tenant" at bounding box center [438, 42] width 39 height 11
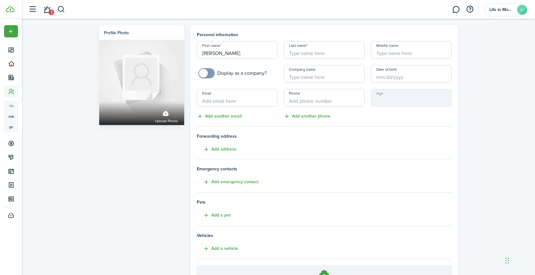
type input "[PERSON_NAME]"
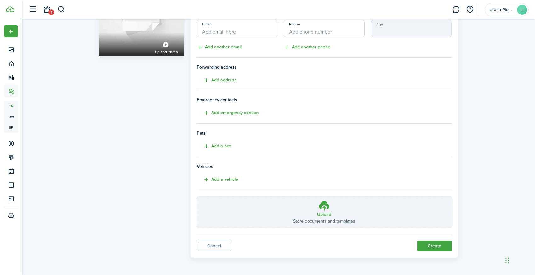
scroll to position [69, 0]
click at [434, 247] on button "Create" at bounding box center [434, 246] width 35 height 11
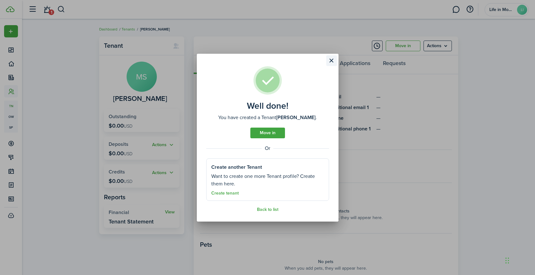
click at [331, 62] on button "Close modal" at bounding box center [331, 60] width 11 height 11
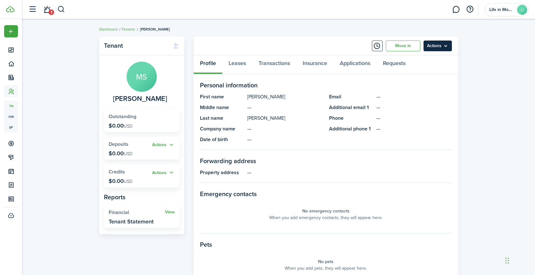
click at [443, 46] on menu-btn "Actions" at bounding box center [437, 46] width 28 height 11
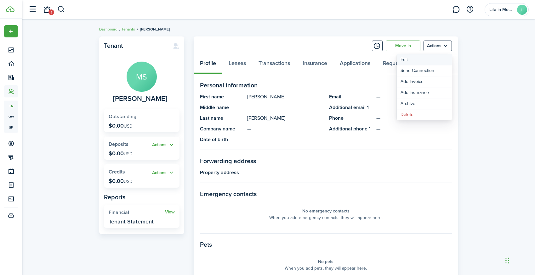
click at [432, 61] on link "Edit" at bounding box center [423, 59] width 55 height 11
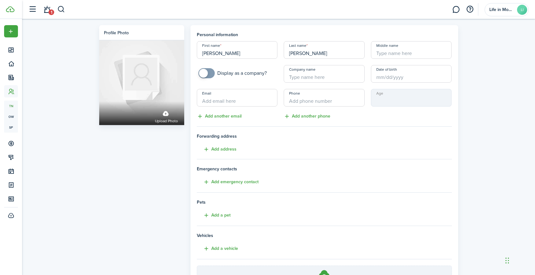
paste input "[EMAIL_ADDRESS][DOMAIN_NAME]"
type input "[EMAIL_ADDRESS][DOMAIN_NAME]"
type input "+1"
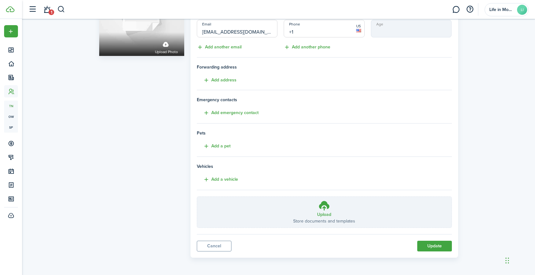
scroll to position [69, 0]
click at [430, 246] on button "Update" at bounding box center [434, 246] width 35 height 11
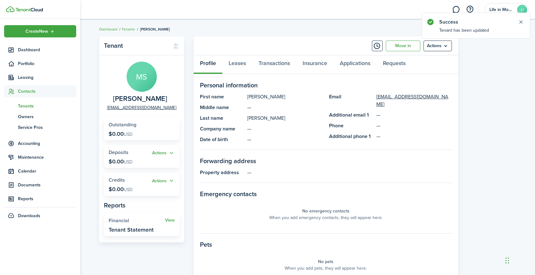
click at [23, 106] on span "Tenants" at bounding box center [47, 106] width 58 height 7
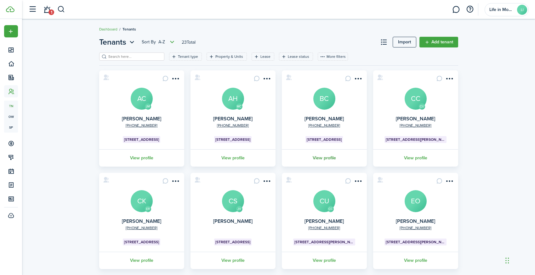
click at [326, 159] on link "View profile" at bounding box center [324, 157] width 87 height 17
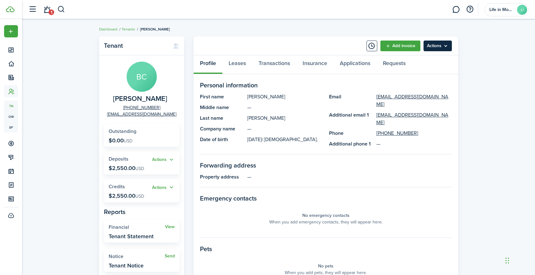
click at [443, 48] on menu-btn "Actions" at bounding box center [437, 46] width 28 height 11
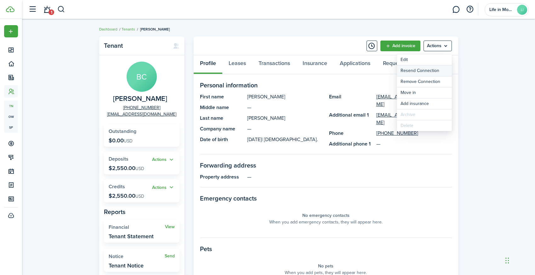
click at [429, 72] on button "Resend Connection" at bounding box center [423, 70] width 55 height 11
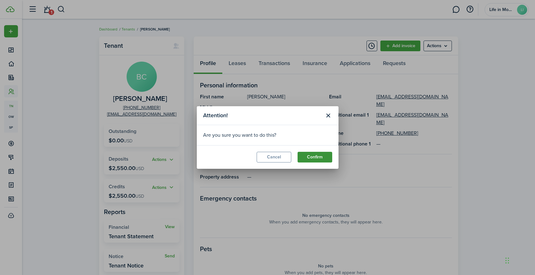
click at [327, 155] on button "Confirm" at bounding box center [314, 157] width 35 height 11
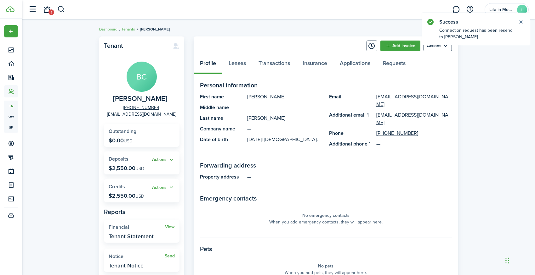
click at [167, 159] on button "Actions" at bounding box center [163, 159] width 23 height 7
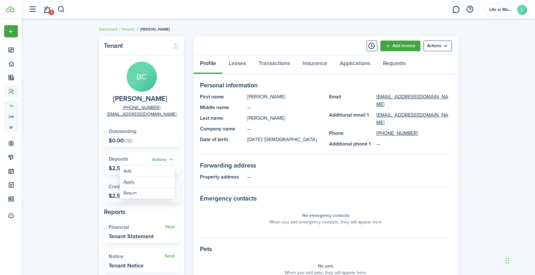
click at [160, 137] on widget-stats "Outstanding $0.00 USD" at bounding box center [142, 135] width 76 height 23
click at [168, 185] on button "Actions" at bounding box center [163, 187] width 23 height 7
click at [148, 210] on link "Apply" at bounding box center [147, 210] width 55 height 11
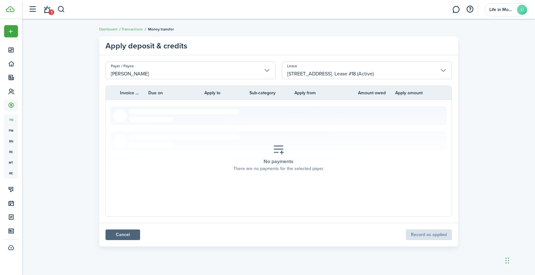
click at [129, 232] on link "Cancel" at bounding box center [122, 235] width 35 height 11
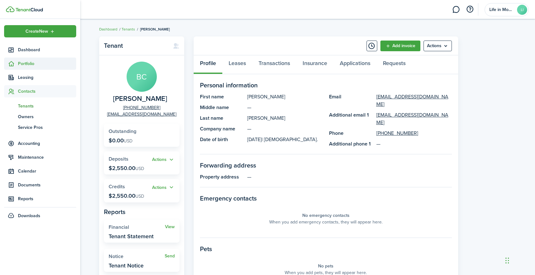
click at [17, 62] on sidebar-link-icon at bounding box center [11, 63] width 14 height 7
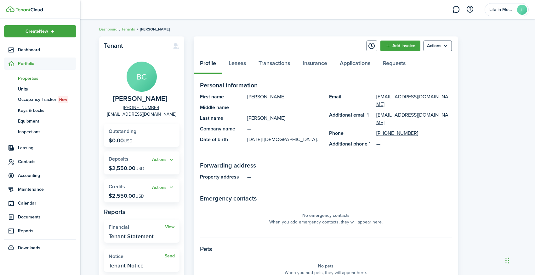
click at [27, 77] on span "Properties" at bounding box center [47, 78] width 58 height 7
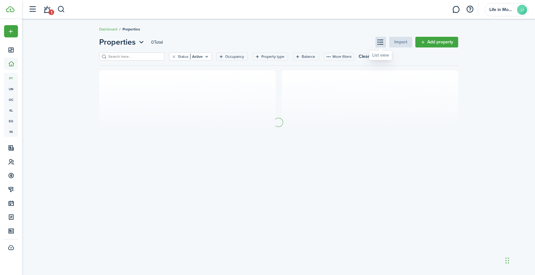
click at [381, 44] on button at bounding box center [380, 42] width 11 height 11
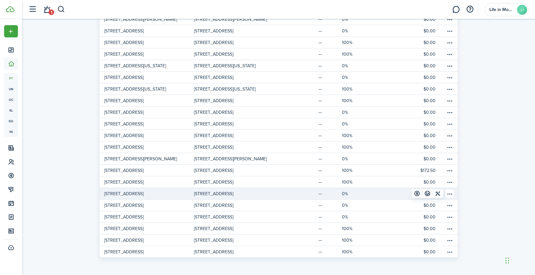
scroll to position [199, 0]
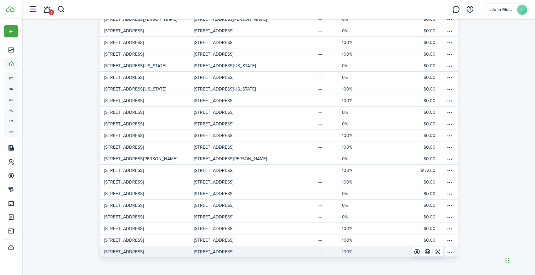
click at [120, 253] on p "[STREET_ADDRESS]" at bounding box center [123, 252] width 39 height 7
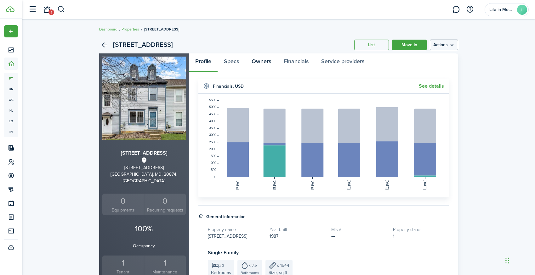
click at [265, 62] on link "Owners" at bounding box center [261, 62] width 32 height 19
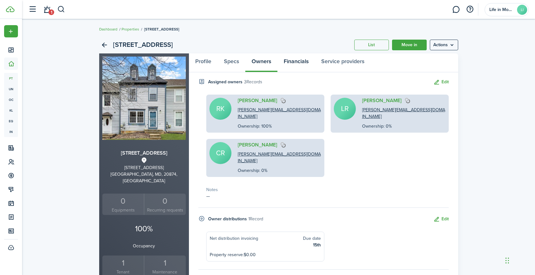
click at [294, 60] on link "Financials" at bounding box center [295, 62] width 37 height 19
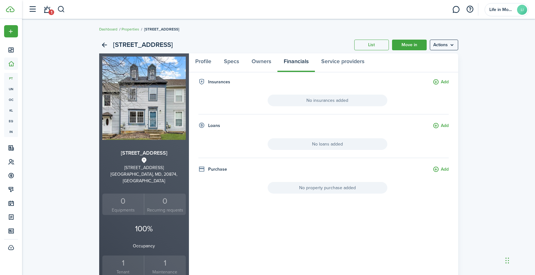
click at [163, 257] on div "1" at bounding box center [165, 263] width 38 height 12
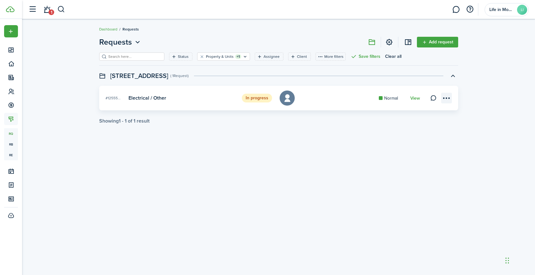
click at [445, 100] on menu-btn-icon at bounding box center [446, 98] width 11 height 11
click at [396, 97] on card-mark "Normal" at bounding box center [390, 98] width 25 height 7
click at [417, 98] on link "View" at bounding box center [415, 98] width 10 height 5
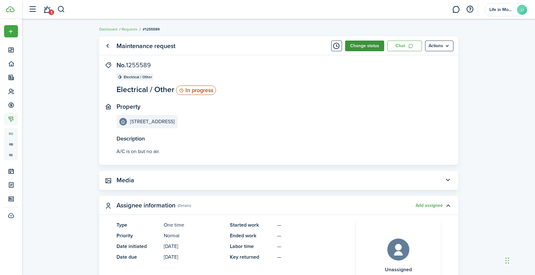
click at [369, 44] on button "Change status" at bounding box center [364, 46] width 39 height 11
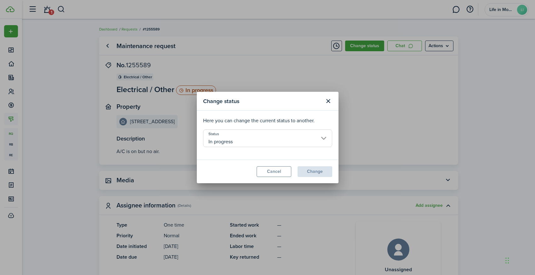
click at [229, 137] on input "In progress" at bounding box center [267, 139] width 129 height 18
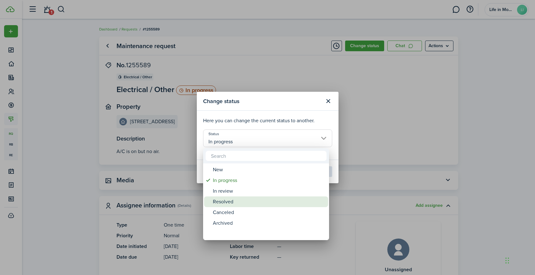
click at [223, 201] on div "Resolved" at bounding box center [268, 202] width 111 height 11
type input "Resolved"
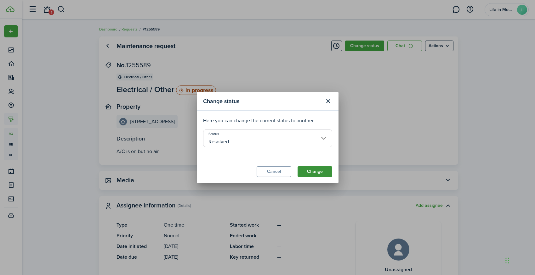
click at [312, 172] on button "Change" at bounding box center [314, 171] width 35 height 11
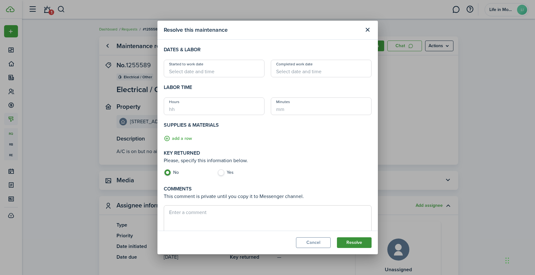
click at [353, 246] on button "Resolve" at bounding box center [354, 243] width 35 height 11
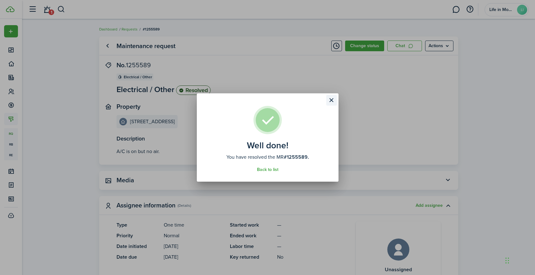
click at [332, 101] on button "Close modal" at bounding box center [331, 100] width 11 height 11
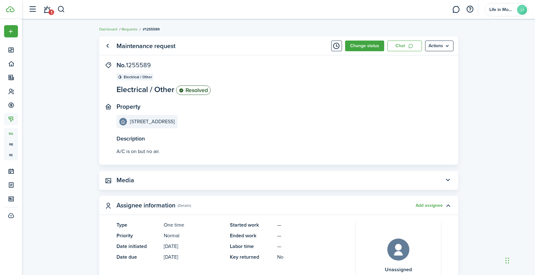
click at [133, 30] on link "Requests" at bounding box center [129, 29] width 16 height 6
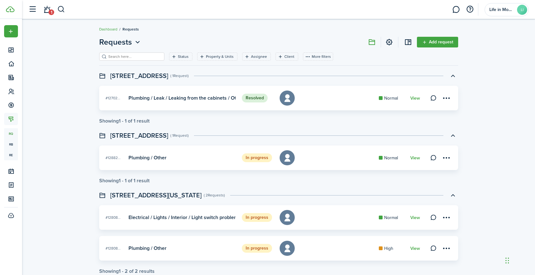
scroll to position [6, 0]
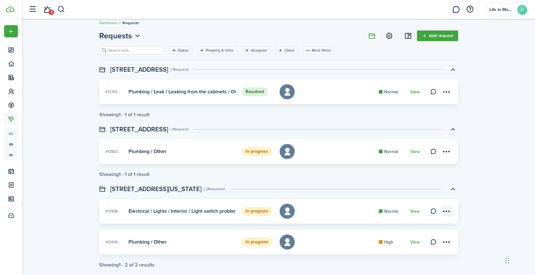
click at [446, 212] on menu-btn-icon at bounding box center [446, 211] width 11 height 11
click at [404, 224] on link "Edit" at bounding box center [423, 225] width 55 height 11
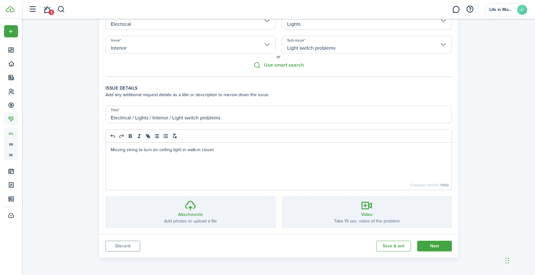
scroll to position [65, 0]
click at [430, 247] on button "Next" at bounding box center [434, 246] width 35 height 11
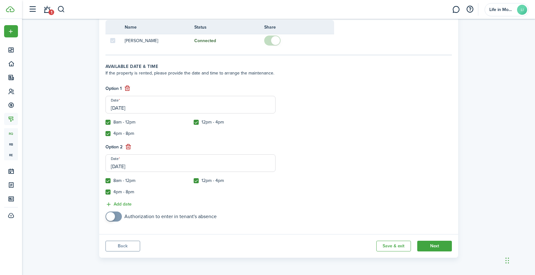
scroll to position [171, 0]
click at [431, 245] on button "Next" at bounding box center [434, 246] width 35 height 11
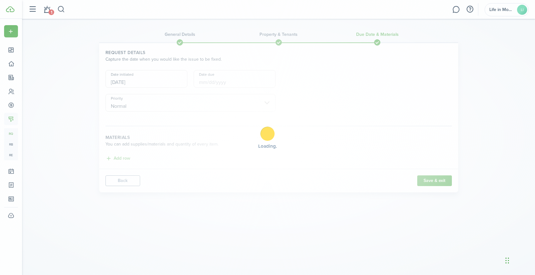
scroll to position [0, 0]
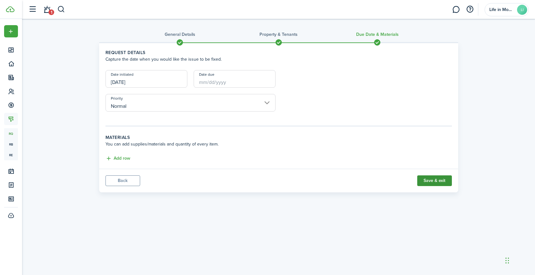
click at [437, 180] on button "Save & exit" at bounding box center [434, 181] width 35 height 11
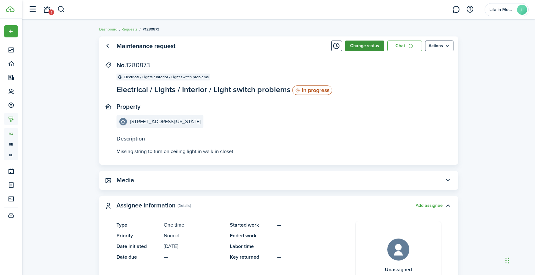
click at [377, 47] on button "Change status" at bounding box center [364, 46] width 39 height 11
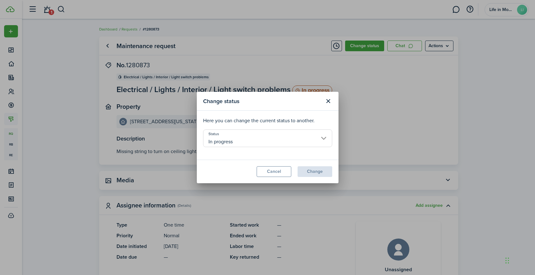
click at [245, 137] on input "In progress" at bounding box center [267, 139] width 129 height 18
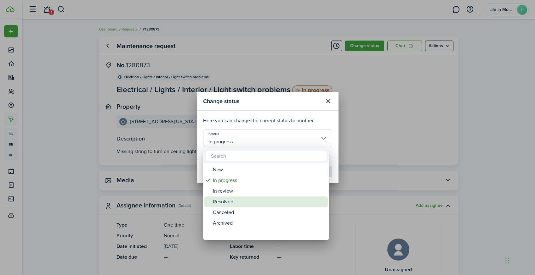
click at [218, 204] on div "Resolved" at bounding box center [268, 202] width 111 height 11
type input "Resolved"
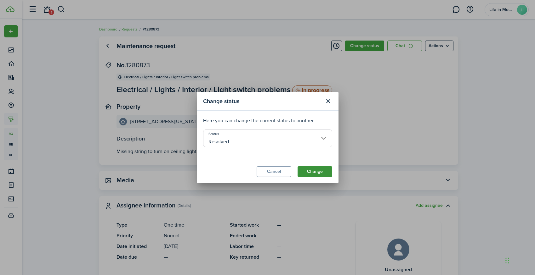
click at [318, 171] on button "Change" at bounding box center [314, 171] width 35 height 11
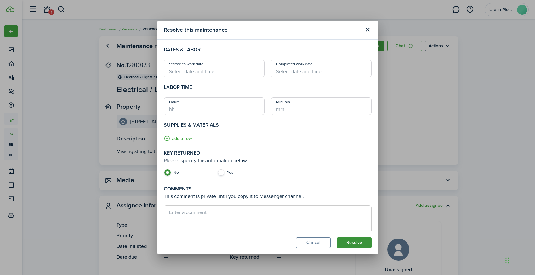
click at [355, 243] on button "Resolve" at bounding box center [354, 243] width 35 height 11
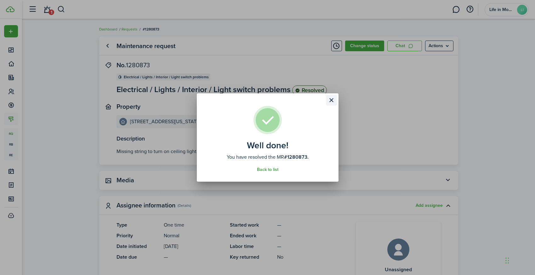
click at [332, 100] on button "Close modal" at bounding box center [331, 100] width 11 height 11
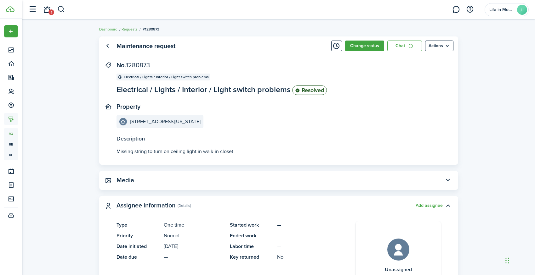
click at [132, 30] on link "Requests" at bounding box center [129, 29] width 16 height 6
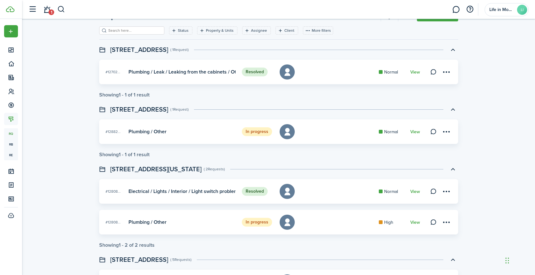
scroll to position [106, 0]
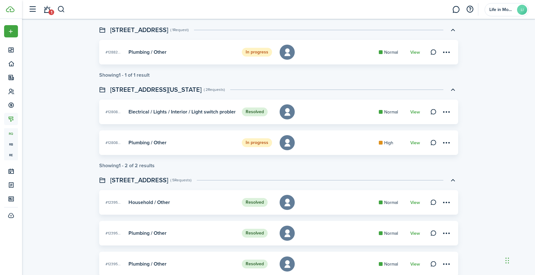
click at [210, 143] on card-title "Plumbing / Other" at bounding box center [181, 143] width 107 height 6
click at [162, 143] on card-title "Plumbing / Other" at bounding box center [147, 143] width 38 height 6
click at [266, 143] on status "In progress" at bounding box center [257, 142] width 30 height 9
click at [416, 143] on link "View" at bounding box center [415, 143] width 10 height 5
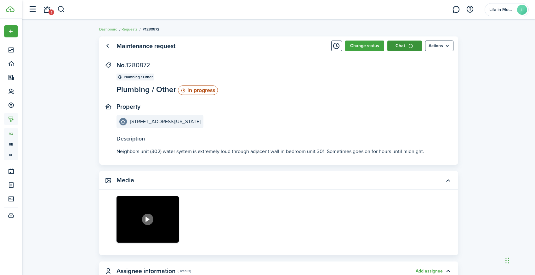
click at [411, 44] on icon at bounding box center [410, 45] width 5 height 5
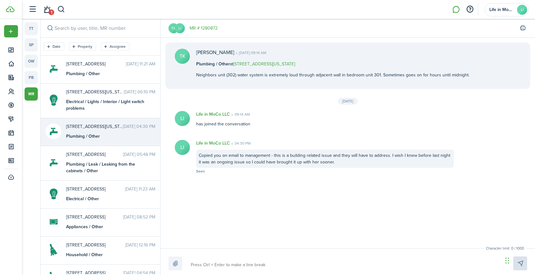
click at [220, 263] on textarea at bounding box center [344, 265] width 312 height 11
type textarea "A"
type textarea "Ar"
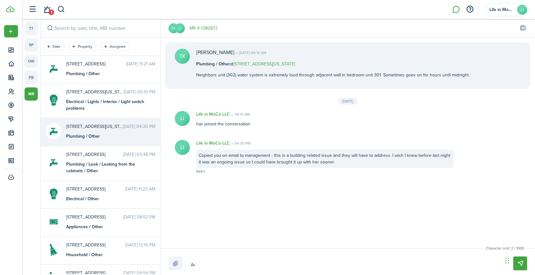
type textarea "Are"
type textarea "Are y"
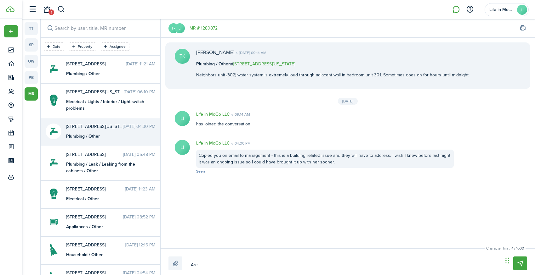
type textarea "Are y"
type textarea "Are yo"
type textarea "Are you"
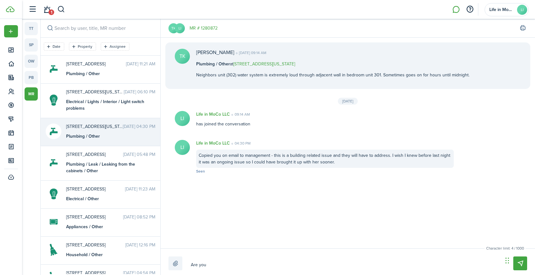
type textarea "Are you"
type textarea "Are you s"
type textarea "Are you st"
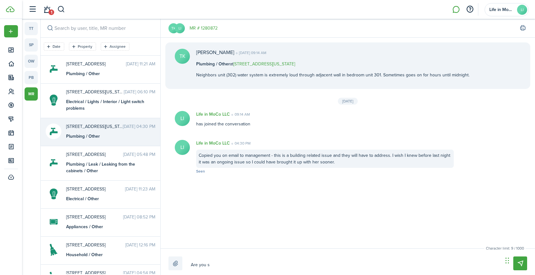
type textarea "Are you st"
type textarea "Are you sti"
type textarea "Are you stil"
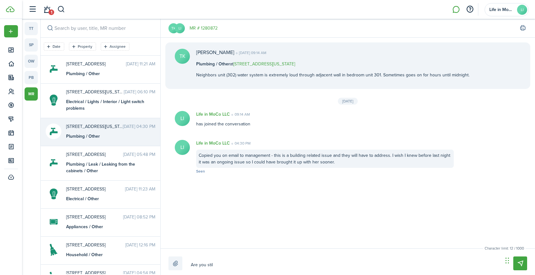
type textarea "Are you still"
type textarea "Are you still h"
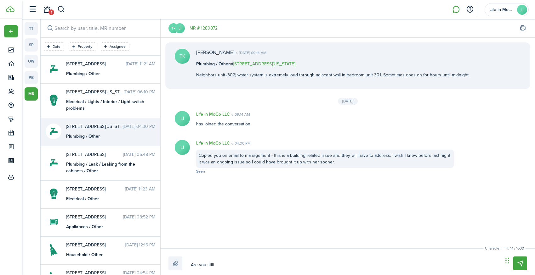
type textarea "Are you still h"
type textarea "Are you still ha"
type textarea "Are you still hav"
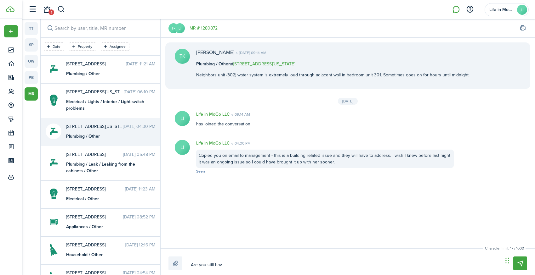
type textarea "Are you still havi"
type textarea "Are you still havin"
type textarea "Are you still having"
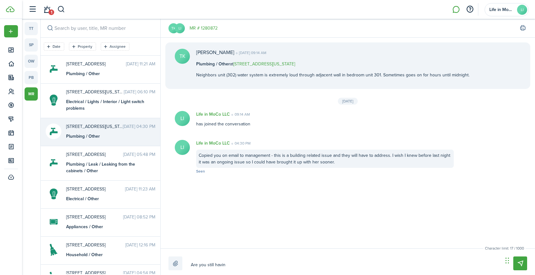
type textarea "Are you still having"
type textarea "Are you still having i"
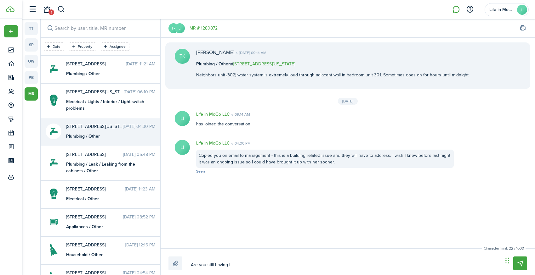
type textarea "Are you still having is"
type textarea "Are you still having iss"
type textarea "Are you still having issu"
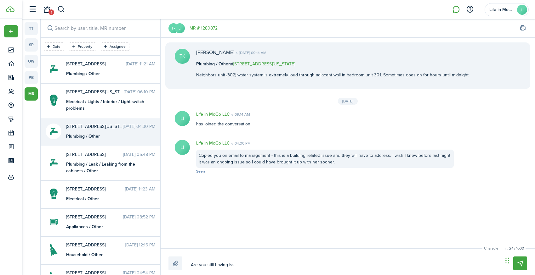
type textarea "Are you still having issu"
type textarea "Are you still having issue"
type textarea "Are you still having issues"
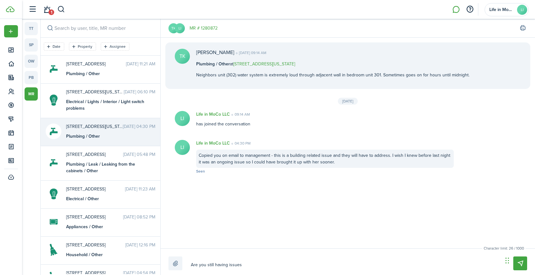
type textarea "Are you still having issues"
type textarea "Are you still having issues w"
type textarea "Are you still having issues wi"
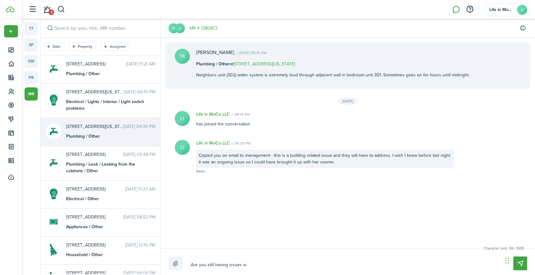
type textarea "Are you still having issues wi"
type textarea "Are you still having issues wit"
type textarea "Are you still having issues with"
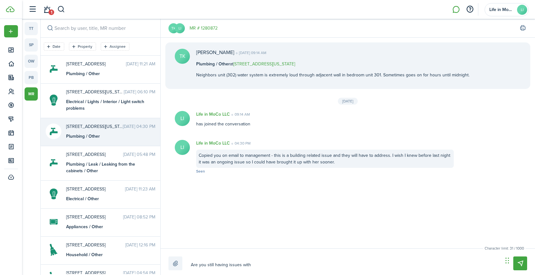
type textarea "Are you still having issues with"
type textarea "Are you still having issues with t"
type textarea "Are you still having issues with th"
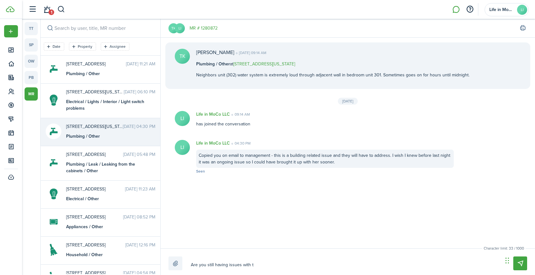
type textarea "Are you still having issues with th"
type textarea "Are you still having issues with the"
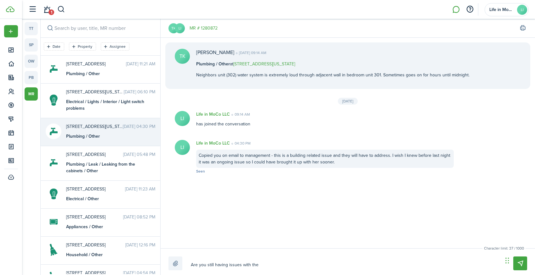
type textarea "Are you still having issues with the w"
type textarea "Are you still having issues with the wa"
type textarea "Are you still having issues with the wat"
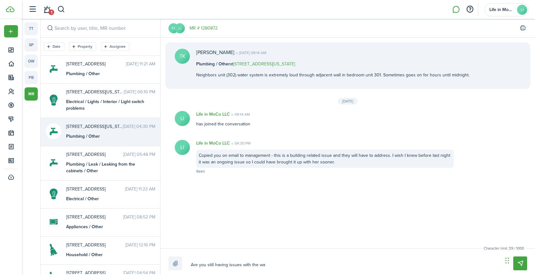
type textarea "Are you still having issues with the wat"
type textarea "Are you still having issues with the wate"
type textarea "Are you still having issues with the water"
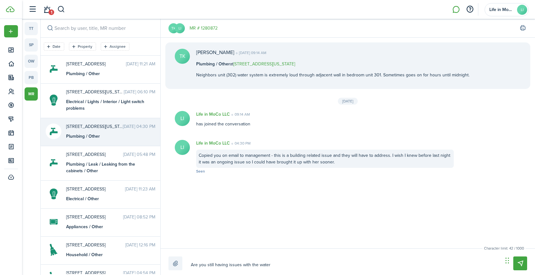
type textarea "Are you still having issues with the water"
type textarea "Are you still having issues with the water o"
type textarea "Are you still having issues with the water oi"
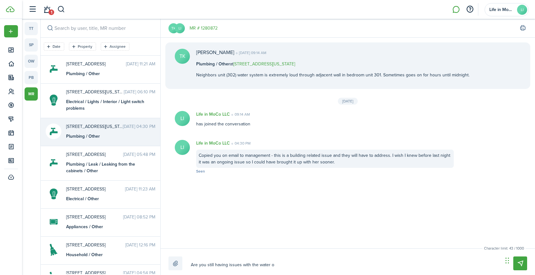
type textarea "Are you still having issues with the water oi"
type textarea "Are you still having issues with the water ois"
type textarea "Are you still having issues with the water oise"
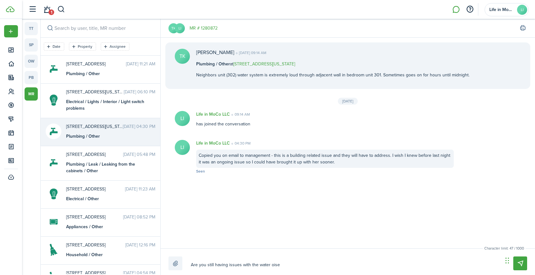
type textarea "Are you still having issues with the water ois"
type textarea "Are you still having issues with the water oi"
type textarea "Are you still having issues with the water o"
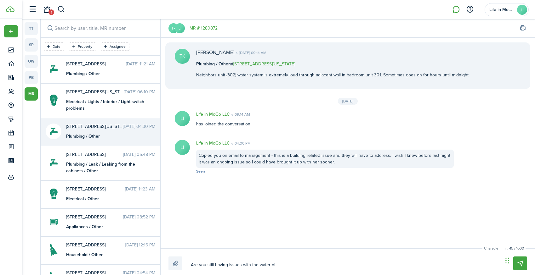
type textarea "Are you still having issues with the water o"
type textarea "Are you still having issues with the water"
type textarea "Are you still having issues with the water n"
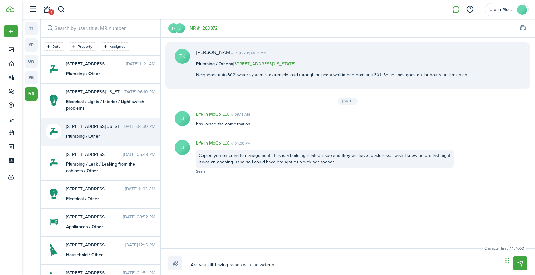
type textarea "Are you still having issues with the water no"
type textarea "Are you still having issues with the water noi"
type textarea "Are you still having issues with the water nois"
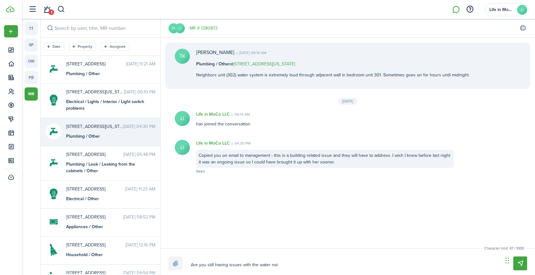
type textarea "Are you still having issues with the water nois"
type textarea "Are you still having issues with the water noise"
type textarea "Are you still having issues with the water noises"
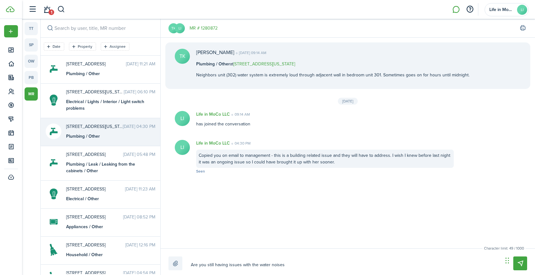
type textarea "Are you still having issues with the water noises?"
type textarea "Are you still having issues with the water noises? D"
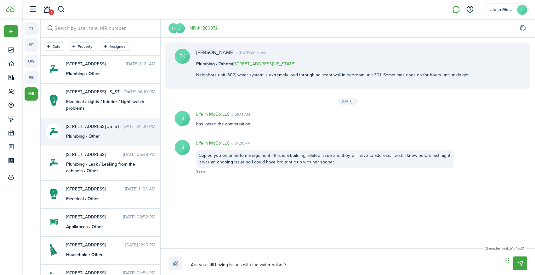
type textarea "Are you still having issues with the water noises? D"
type textarea "Are you still having issues with the water noises? Di"
type textarea "Are you still having issues with the water noises? Did"
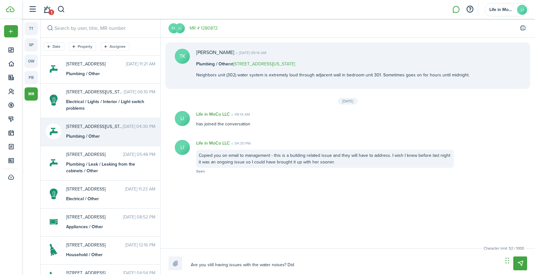
type textarea "Are you still having issues with the water noises? Did"
type textarea "Are you still having issues with the water noises? Did t"
type textarea "Are you still having issues with the water noises? Did th"
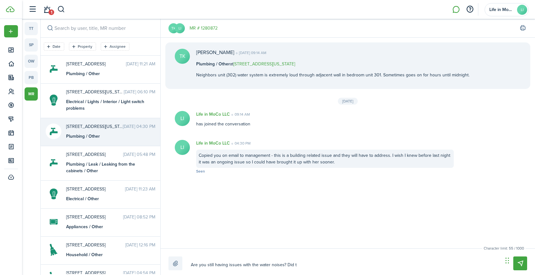
type textarea "Are you still having issues with the water noises? Did th"
type textarea "Are you still having issues with the water noises? Did the"
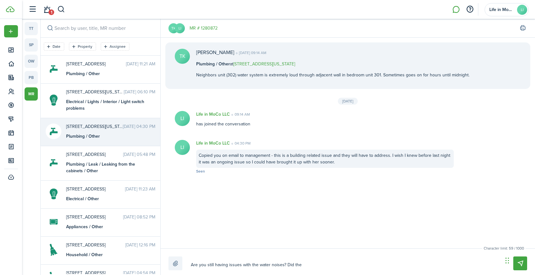
type textarea "Are you still having issues with the water noises? Did the m"
type textarea "Are you still having issues with the water noises? Did the ma"
type textarea "Are you still having issues with the water noises? Did the man"
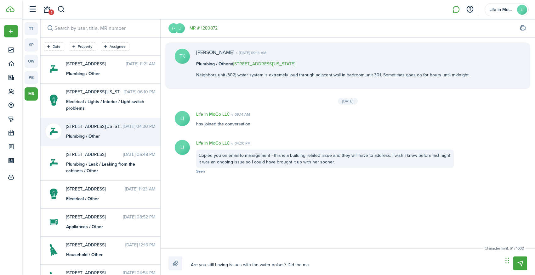
type textarea "Are you still having issues with the water noises? Did the man"
type textarea "Are you still having issues with the water noises? Did the mana"
type textarea "Are you still having issues with the water noises? Did the manag"
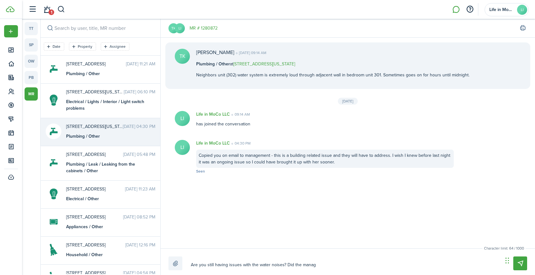
type textarea "Are you still having issues with the water noises? Did the managm"
type textarea "Are you still having issues with the water noises? Did the managme"
type textarea "Are you still having issues with the water noises? Did the managmen"
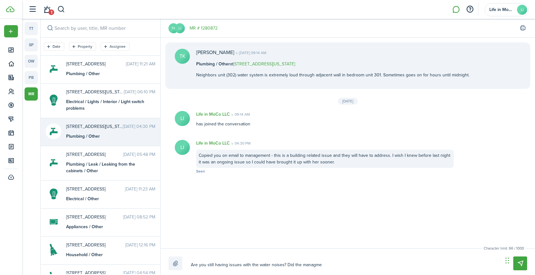
type textarea "Are you still having issues with the water noises? Did the managmen"
type textarea "Are you still having issues with the water noises? Did the managmene"
click at [470, 261] on textarea "Are you still having issues with the water noises? Did the management figure ou…" at bounding box center [344, 265] width 312 height 11
click at [427, 265] on textarea "Are you still having issues with the water noises? Did the management figure ou…" at bounding box center [344, 265] width 312 height 11
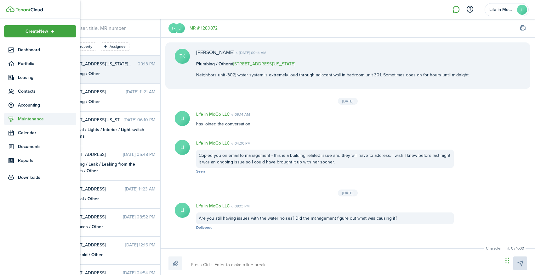
click at [34, 120] on span "Maintenance" at bounding box center [47, 119] width 58 height 7
click at [32, 132] on span "Requests" at bounding box center [47, 134] width 58 height 7
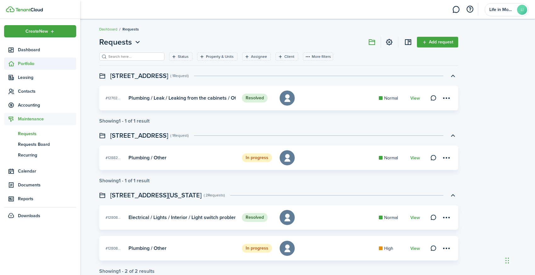
click at [28, 64] on span "Portfolio" at bounding box center [47, 63] width 58 height 7
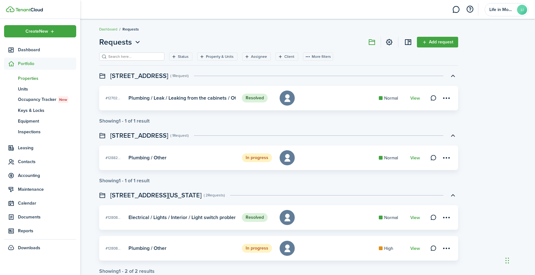
click at [31, 77] on span "Properties" at bounding box center [47, 78] width 58 height 7
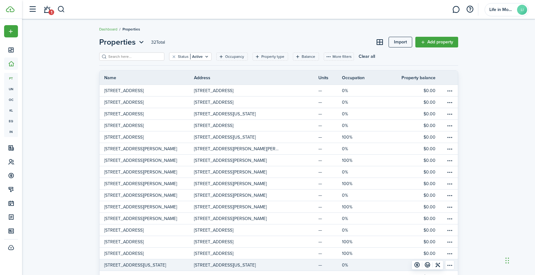
click at [145, 266] on p "[STREET_ADDRESS][US_STATE]" at bounding box center [135, 265] width 62 height 7
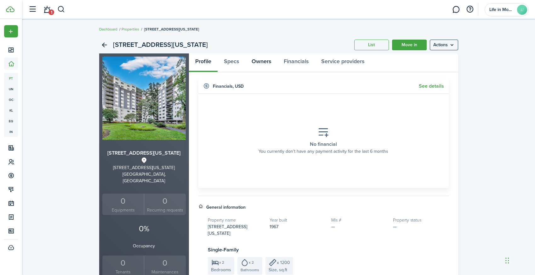
click at [255, 59] on link "Owners" at bounding box center [261, 62] width 32 height 19
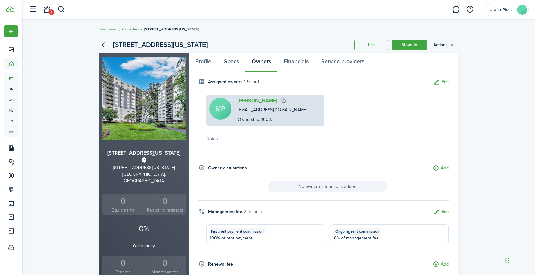
click at [131, 30] on link "Properties" at bounding box center [130, 29] width 18 height 6
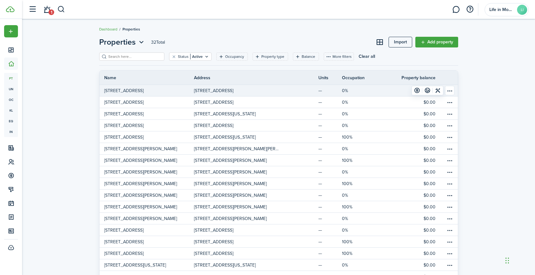
click at [179, 90] on link "[STREET_ADDRESS]" at bounding box center [146, 90] width 95 height 11
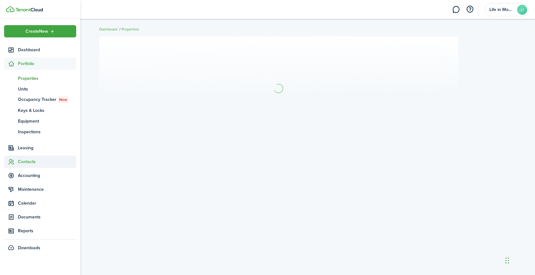
click at [18, 164] on span "Contacts" at bounding box center [47, 162] width 58 height 7
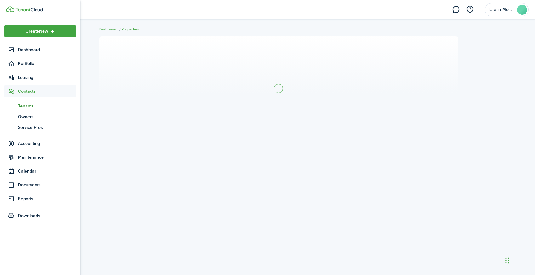
click at [33, 107] on span "Tenants" at bounding box center [47, 106] width 58 height 7
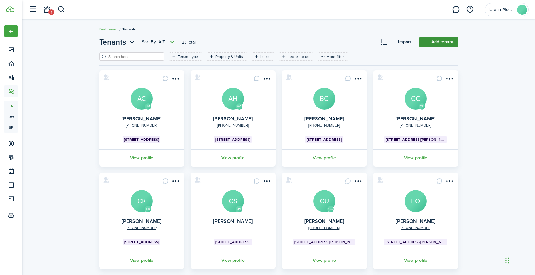
click at [452, 41] on link "Add tenant" at bounding box center [438, 42] width 39 height 11
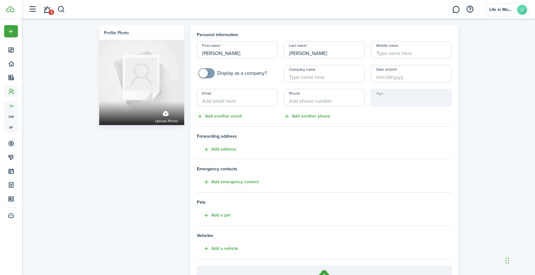
paste input "[PERSON_NAME][EMAIL_ADDRESS][DOMAIN_NAME]"
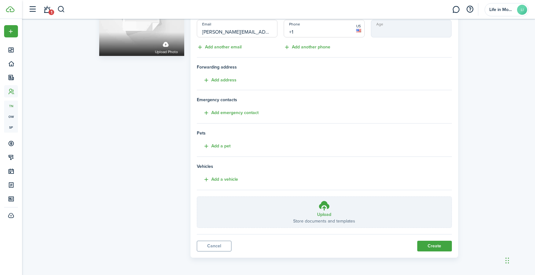
scroll to position [69, 0]
click at [427, 245] on button "Create" at bounding box center [434, 246] width 35 height 11
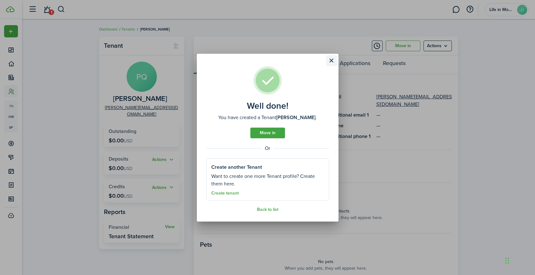
click at [331, 59] on button "Close modal" at bounding box center [331, 60] width 11 height 11
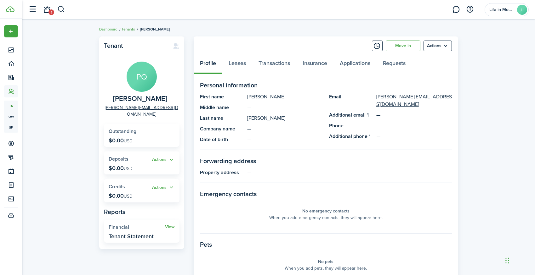
click at [129, 28] on link "Tenants" at bounding box center [128, 29] width 14 height 6
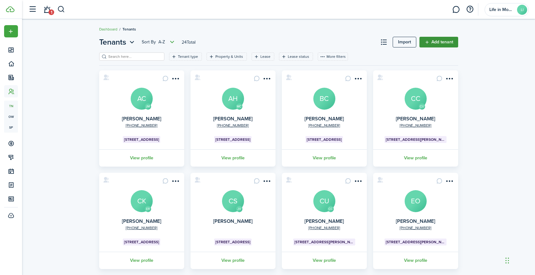
click at [440, 38] on link "Add tenant" at bounding box center [438, 42] width 39 height 11
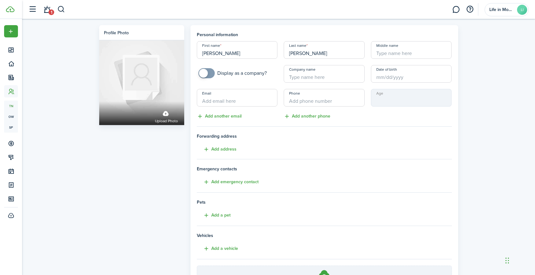
paste input "[EMAIL_ADDRESS][DOMAIN_NAME]"
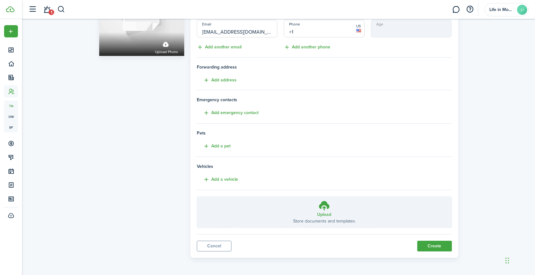
scroll to position [69, 0]
click at [428, 245] on button "Create" at bounding box center [434, 246] width 35 height 11
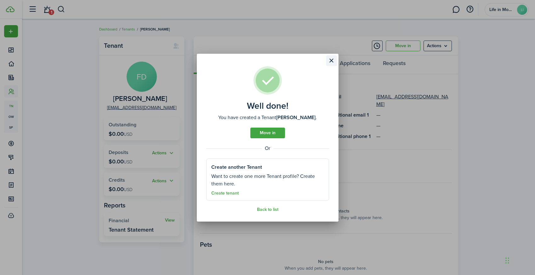
click at [329, 60] on button "Close modal" at bounding box center [331, 60] width 11 height 11
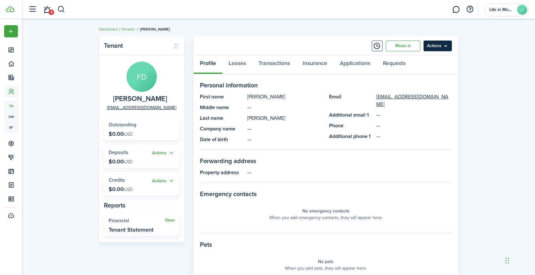
click at [448, 42] on menu-btn "Actions" at bounding box center [437, 46] width 28 height 11
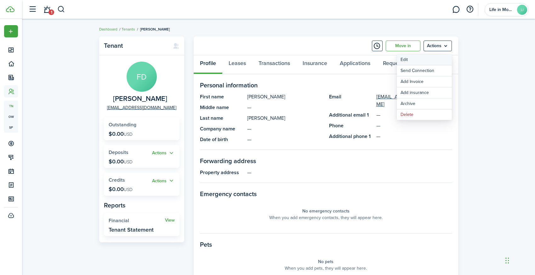
click at [431, 61] on link "Edit" at bounding box center [423, 59] width 55 height 11
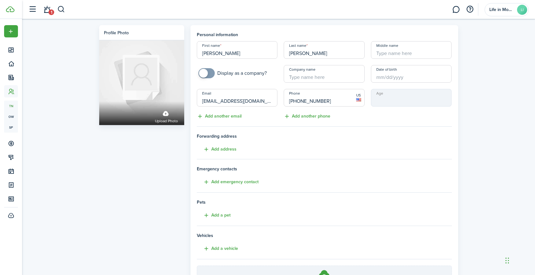
click at [363, 119] on div "Phone [PHONE_NUMBER] US Add another phone" at bounding box center [323, 104] width 87 height 31
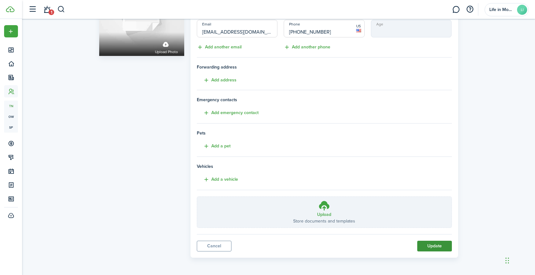
scroll to position [69, 0]
click at [421, 251] on button "Update" at bounding box center [434, 246] width 35 height 11
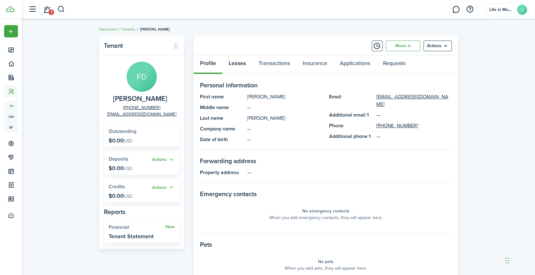
click at [238, 63] on link "Leases" at bounding box center [237, 64] width 30 height 19
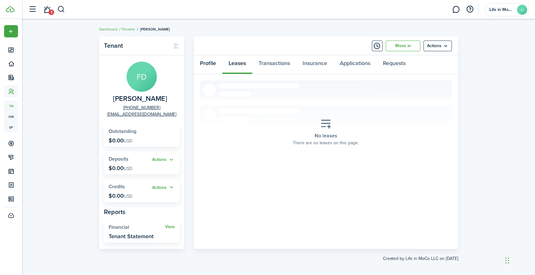
click at [211, 62] on link "Profile" at bounding box center [207, 64] width 29 height 19
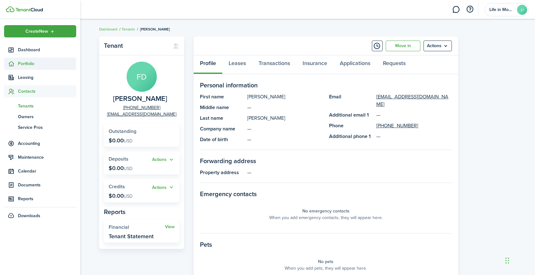
click at [30, 64] on span "Portfolio" at bounding box center [47, 63] width 58 height 7
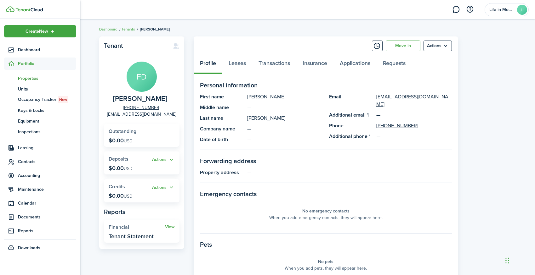
click at [33, 78] on span "Properties" at bounding box center [47, 78] width 58 height 7
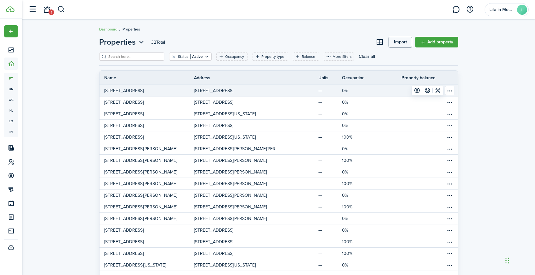
click at [140, 89] on p "[STREET_ADDRESS]" at bounding box center [123, 90] width 39 height 7
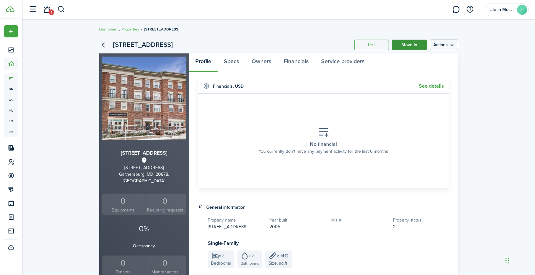
click at [403, 48] on link "Move in" at bounding box center [409, 45] width 35 height 11
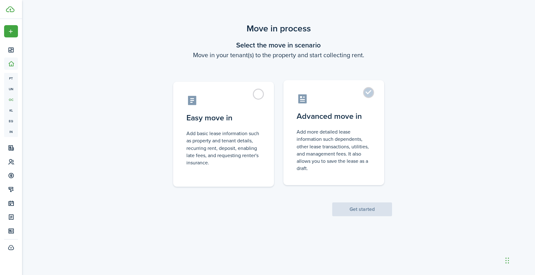
click at [331, 114] on control-radio-card-title "Advanced move in" at bounding box center [333, 116] width 74 height 11
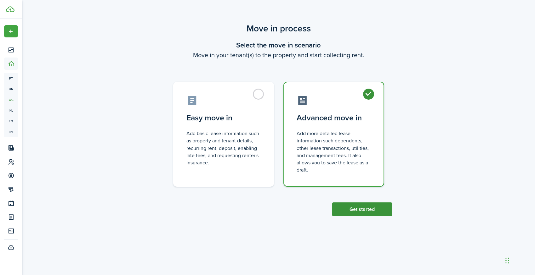
click at [367, 207] on button "Get started" at bounding box center [362, 210] width 60 height 14
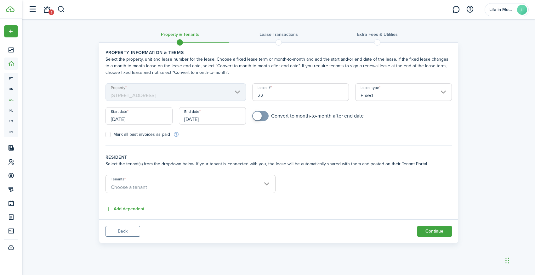
click at [154, 120] on input "[DATE]" at bounding box center [138, 116] width 67 height 18
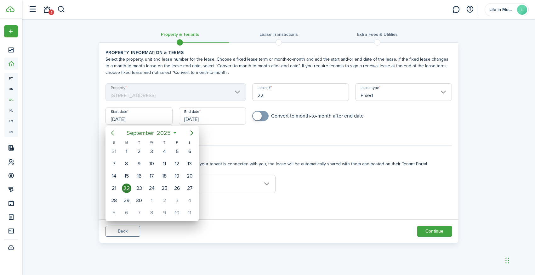
click at [113, 132] on icon "Previous page" at bounding box center [112, 133] width 3 height 5
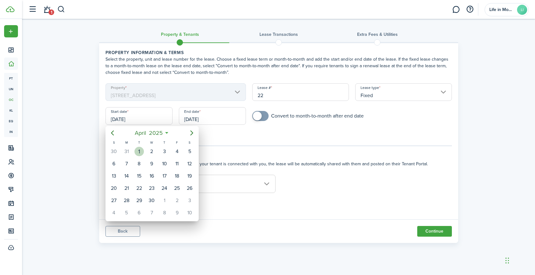
click at [141, 153] on div "1" at bounding box center [138, 151] width 9 height 9
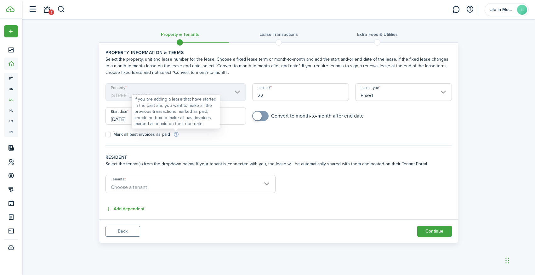
click at [196, 119] on div "If you are adding a lease that have started in the past and you want to make al…" at bounding box center [175, 111] width 82 height 31
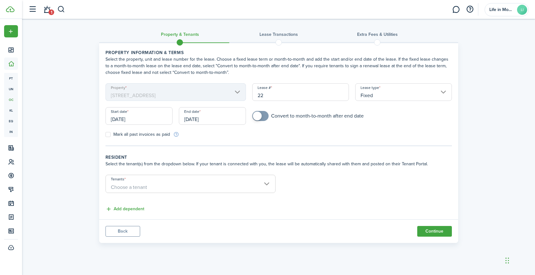
click at [232, 118] on input "[DATE]" at bounding box center [212, 116] width 67 height 18
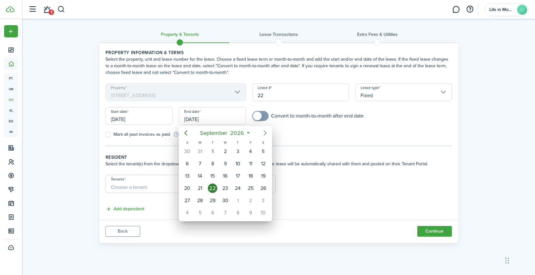
click at [263, 133] on icon "Next page" at bounding box center [265, 133] width 8 height 8
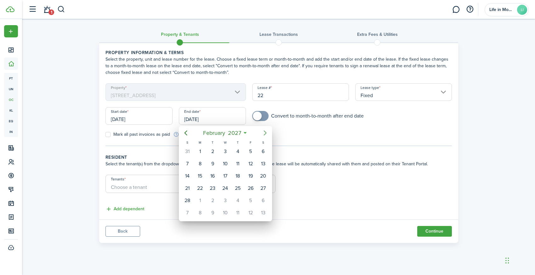
click at [263, 133] on icon "Next page" at bounding box center [265, 133] width 8 height 8
click at [226, 200] on div "31" at bounding box center [224, 200] width 9 height 9
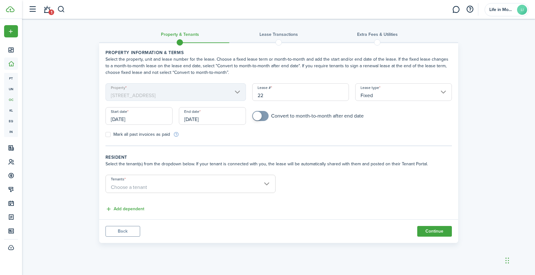
click at [142, 184] on span "Choose a tenant" at bounding box center [129, 187] width 36 height 7
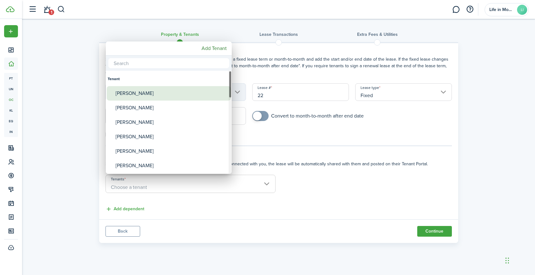
click at [156, 95] on div "[PERSON_NAME]" at bounding box center [170, 93] width 111 height 14
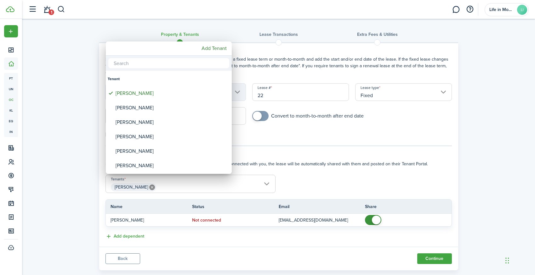
click at [182, 187] on div at bounding box center [267, 138] width 635 height 376
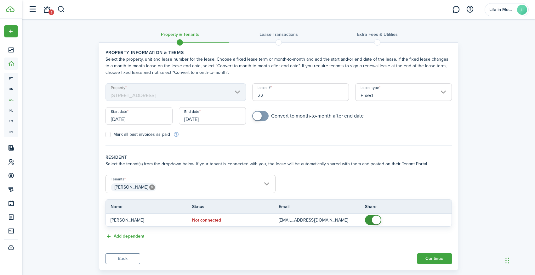
click at [182, 187] on span "[PERSON_NAME]" at bounding box center [190, 187] width 169 height 11
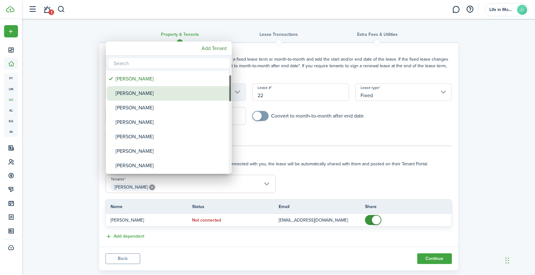
click at [164, 93] on div "[PERSON_NAME]" at bounding box center [170, 93] width 111 height 14
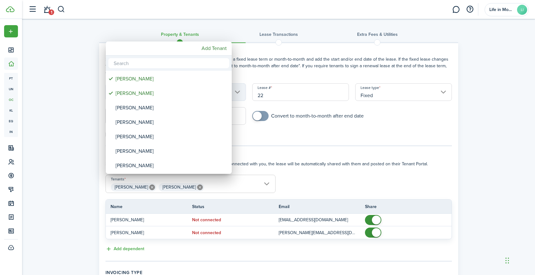
click at [368, 217] on div at bounding box center [267, 138] width 635 height 376
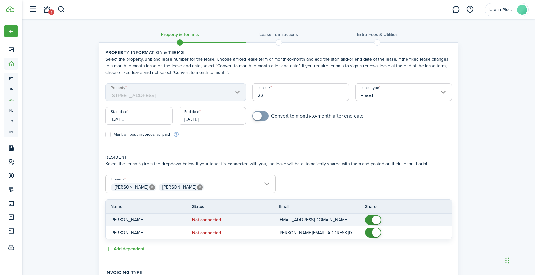
click at [370, 221] on span at bounding box center [373, 220] width 6 height 10
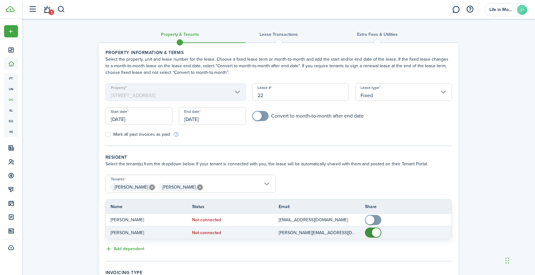
click at [370, 233] on span at bounding box center [373, 233] width 6 height 10
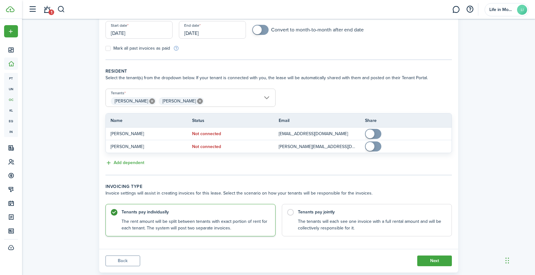
scroll to position [92, 0]
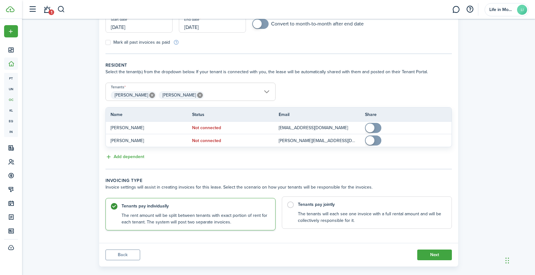
click at [325, 204] on control-radio-card-title "Tenants pay jointly" at bounding box center [371, 205] width 147 height 6
click at [429, 253] on button "Next" at bounding box center [434, 255] width 35 height 11
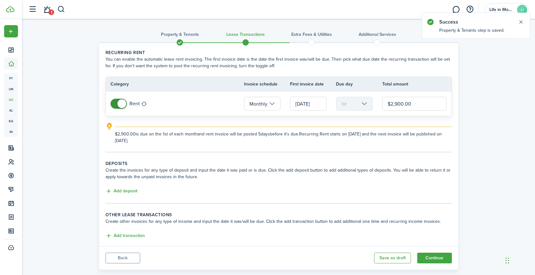
click at [115, 104] on span at bounding box center [118, 104] width 6 height 10
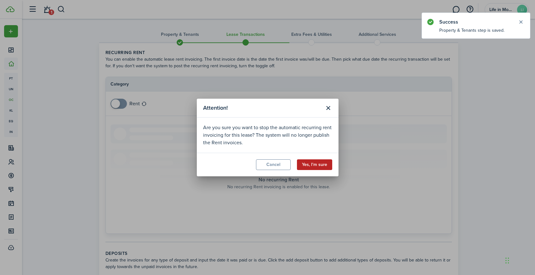
click at [321, 165] on button "Yes, I'm sure" at bounding box center [314, 165] width 35 height 11
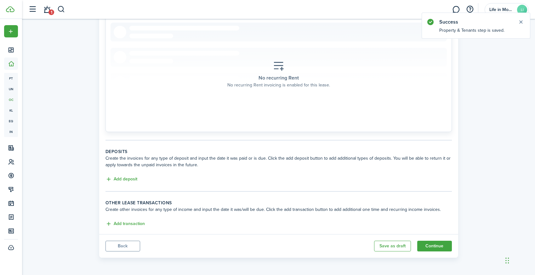
scroll to position [102, 0]
click at [130, 177] on button "Add deposit" at bounding box center [121, 179] width 32 height 7
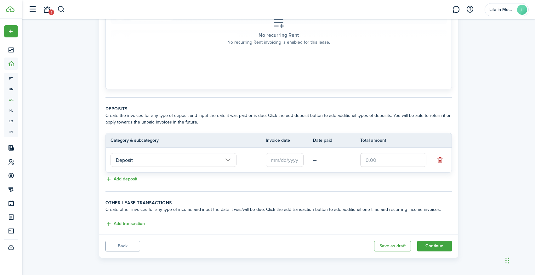
scroll to position [145, 0]
click at [440, 162] on button "button" at bounding box center [439, 160] width 9 height 9
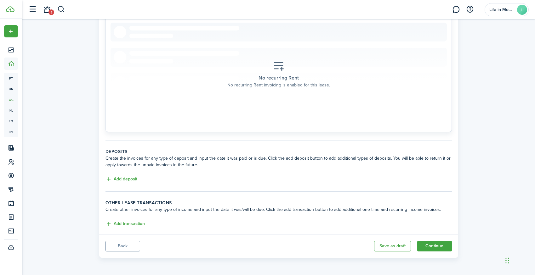
scroll to position [102, 0]
click at [439, 244] on button "Continue" at bounding box center [434, 246] width 35 height 11
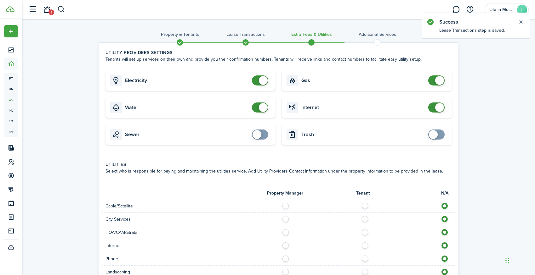
click at [257, 80] on span at bounding box center [260, 81] width 6 height 10
click at [257, 108] on span at bounding box center [260, 108] width 6 height 10
click at [434, 80] on span at bounding box center [436, 81] width 6 height 10
click at [433, 107] on span at bounding box center [436, 108] width 6 height 10
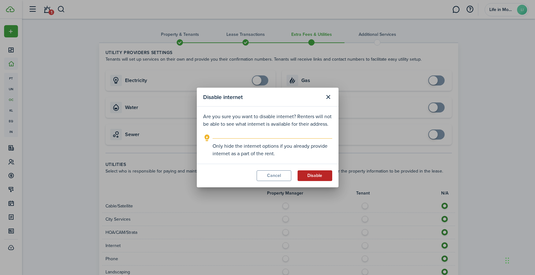
click at [319, 175] on button "Disable" at bounding box center [314, 176] width 35 height 11
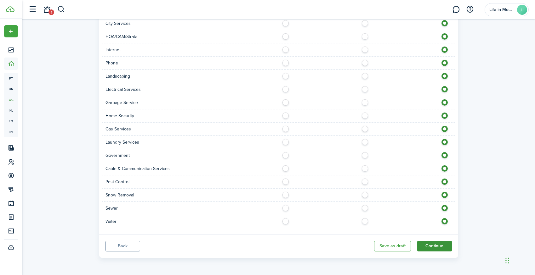
scroll to position [196, 0]
click at [440, 247] on button "Continue" at bounding box center [434, 246] width 35 height 11
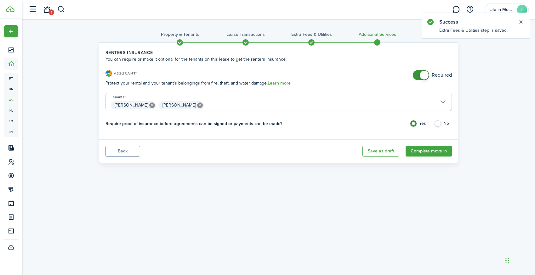
click at [437, 126] on label "No" at bounding box center [443, 124] width 18 height 9
click at [419, 78] on span at bounding box center [420, 75] width 6 height 10
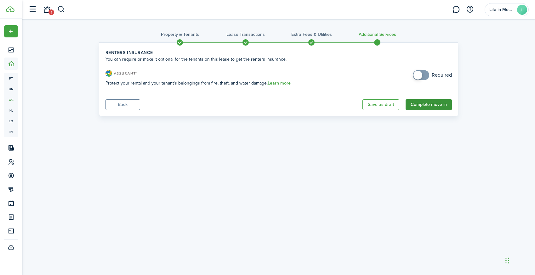
click at [431, 105] on button "Complete move in" at bounding box center [428, 104] width 46 height 11
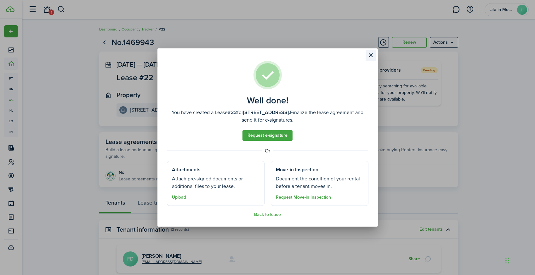
click at [374, 55] on button "Close modal" at bounding box center [370, 55] width 11 height 11
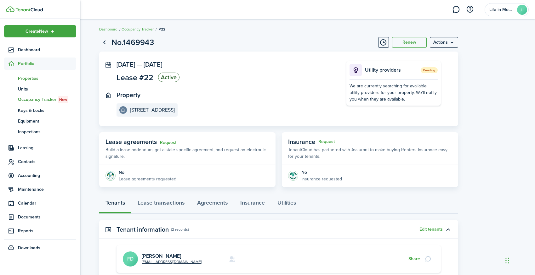
click at [35, 79] on span "Properties" at bounding box center [47, 78] width 58 height 7
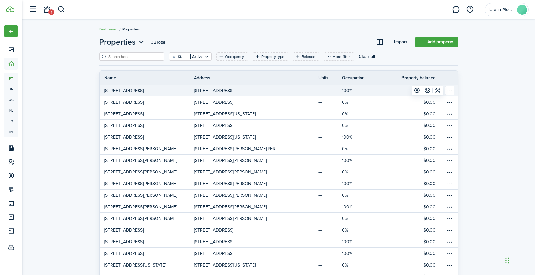
click at [143, 92] on p "[STREET_ADDRESS]" at bounding box center [123, 90] width 39 height 7
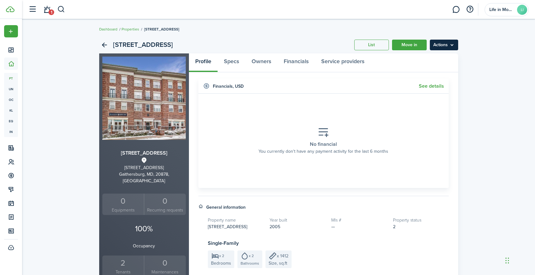
click at [436, 44] on menu-btn "Actions" at bounding box center [443, 45] width 28 height 11
click at [434, 58] on link "Edit property" at bounding box center [430, 58] width 55 height 11
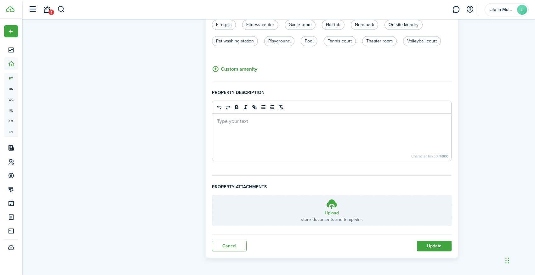
scroll to position [381, 0]
click at [424, 244] on button "Update" at bounding box center [434, 246] width 35 height 11
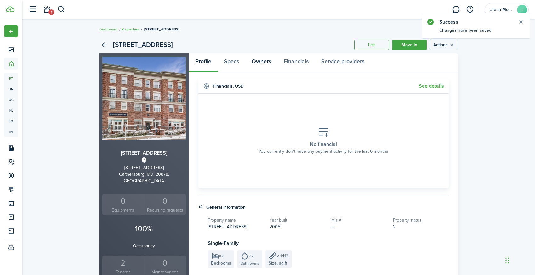
click at [257, 63] on link "Owners" at bounding box center [261, 62] width 32 height 19
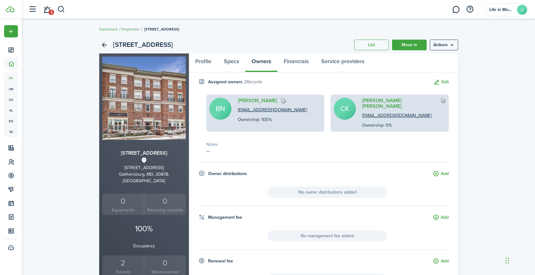
click at [132, 28] on link "Properties" at bounding box center [130, 29] width 18 height 6
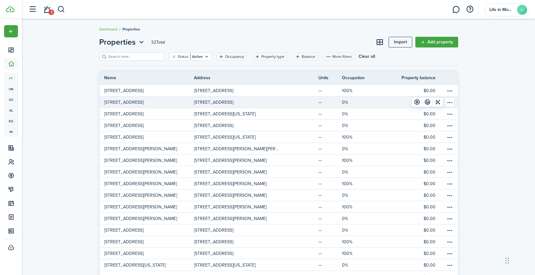
click at [143, 101] on p "[STREET_ADDRESS]" at bounding box center [123, 102] width 39 height 7
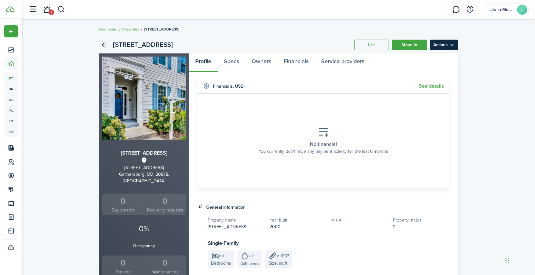
click at [447, 42] on menu-btn "Actions" at bounding box center [443, 45] width 28 height 11
click at [447, 55] on link "Edit property" at bounding box center [430, 58] width 55 height 11
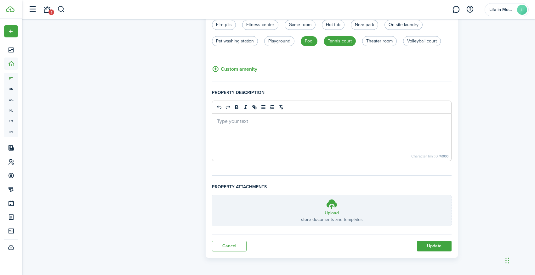
scroll to position [381, 0]
click at [428, 245] on button "Update" at bounding box center [434, 246] width 35 height 11
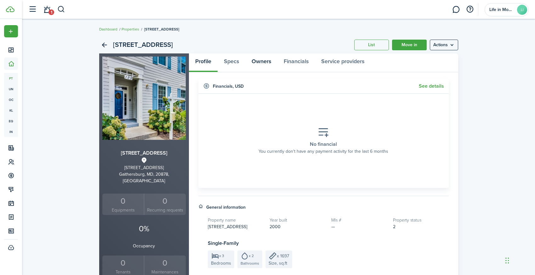
click at [265, 63] on link "Owners" at bounding box center [261, 62] width 32 height 19
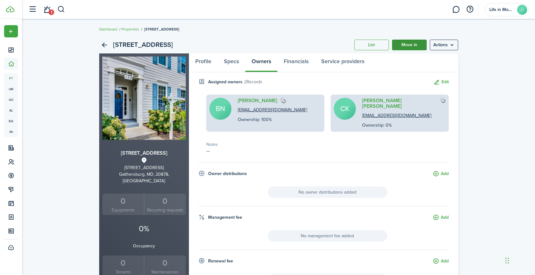
click at [408, 46] on link "Move in" at bounding box center [409, 45] width 35 height 11
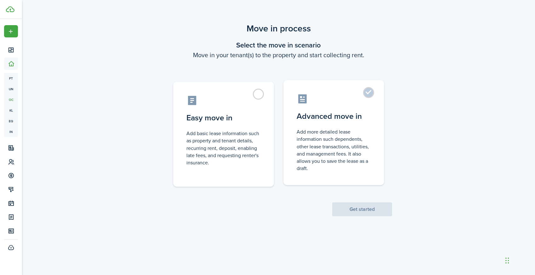
click at [351, 113] on control-radio-card-title "Advanced move in" at bounding box center [333, 116] width 74 height 11
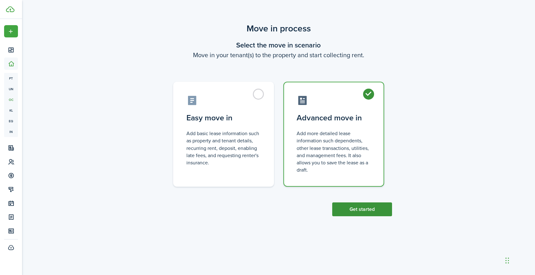
click at [366, 205] on button "Get started" at bounding box center [362, 210] width 60 height 14
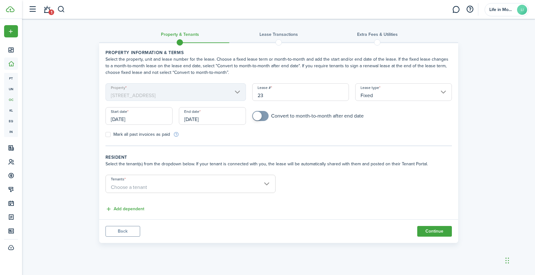
click at [130, 119] on input "[DATE]" at bounding box center [138, 116] width 67 height 18
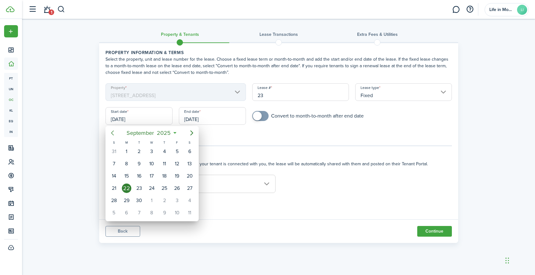
click at [112, 133] on icon "Previous page" at bounding box center [113, 133] width 8 height 8
click at [114, 135] on icon "Previous page" at bounding box center [113, 133] width 8 height 8
click at [166, 150] on div "1" at bounding box center [164, 151] width 9 height 9
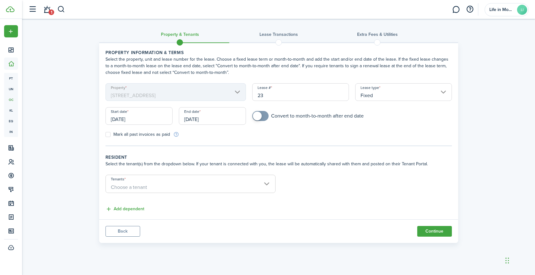
click at [204, 115] on input "[DATE]" at bounding box center [212, 116] width 67 height 18
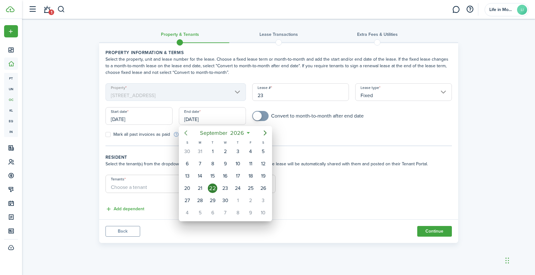
click at [187, 135] on icon "Previous page" at bounding box center [185, 133] width 3 height 5
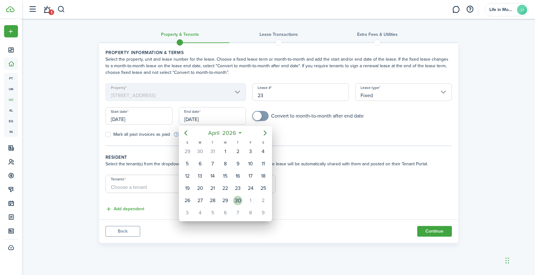
click at [238, 199] on div "30" at bounding box center [237, 200] width 9 height 9
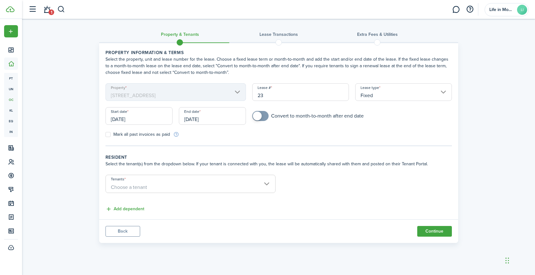
click at [158, 186] on span "Choose a tenant" at bounding box center [190, 187] width 169 height 11
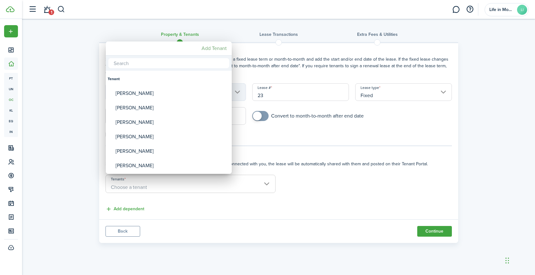
click at [218, 48] on mbsc-button "Add Tenant" at bounding box center [214, 48] width 30 height 11
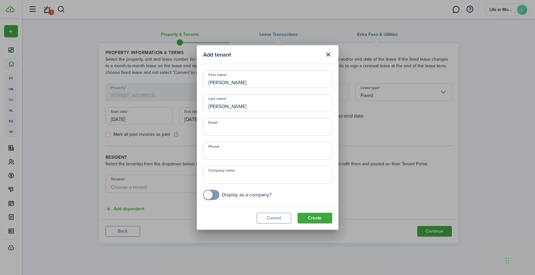
paste input "[PERSON_NAME][EMAIL_ADDRESS][PERSON_NAME][DOMAIN_NAME]"
click at [319, 219] on button "Create" at bounding box center [314, 218] width 35 height 11
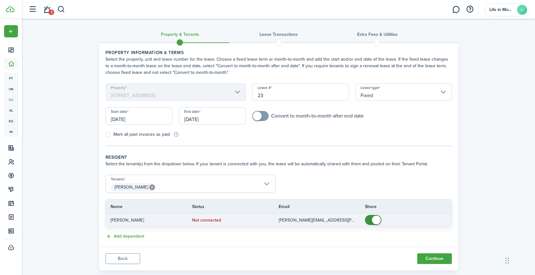
click at [372, 222] on span at bounding box center [373, 220] width 6 height 10
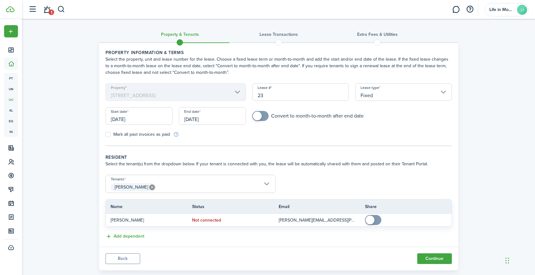
click at [186, 189] on span "[PERSON_NAME]" at bounding box center [190, 187] width 169 height 11
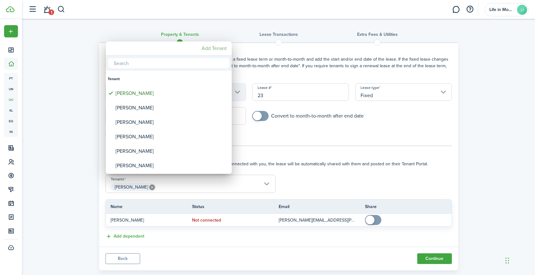
click at [214, 48] on mbsc-button "Add Tenant" at bounding box center [214, 48] width 30 height 11
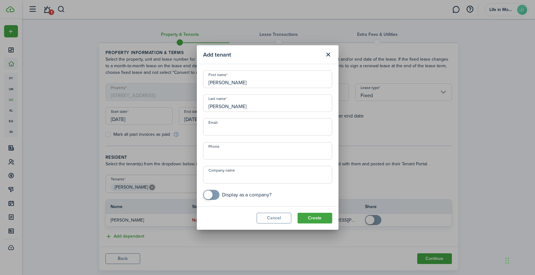
paste input "[EMAIL_ADDRESS][DOMAIN_NAME]"
click at [311, 219] on button "Create" at bounding box center [314, 218] width 35 height 11
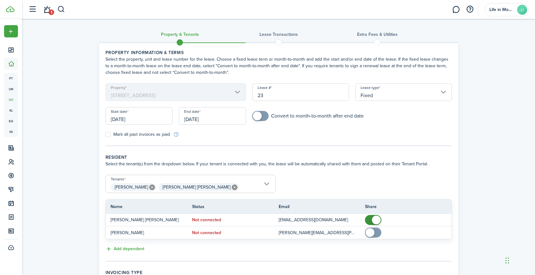
click at [223, 185] on span "[PERSON_NAME] [PERSON_NAME]" at bounding box center [190, 187] width 169 height 11
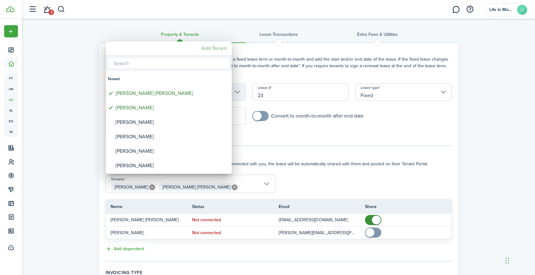
click at [226, 49] on mbsc-button "Add Tenant" at bounding box center [214, 48] width 30 height 11
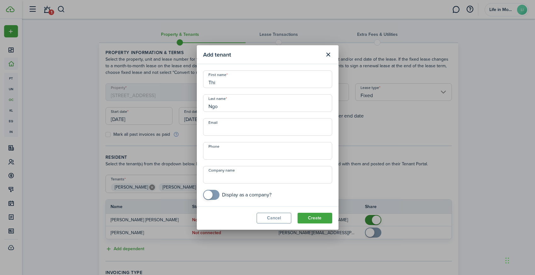
paste input "[EMAIL_ADDRESS][DOMAIN_NAME]"
click at [309, 221] on button "Create" at bounding box center [314, 218] width 35 height 11
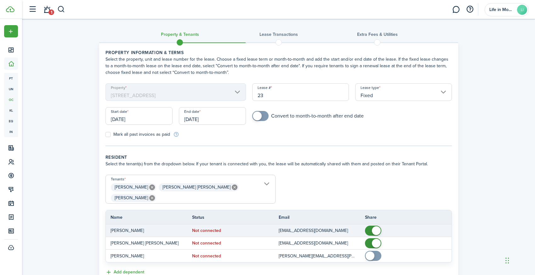
click at [370, 226] on span at bounding box center [373, 231] width 6 height 10
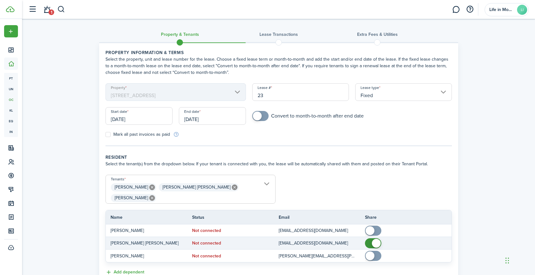
click at [370, 238] on span at bounding box center [373, 243] width 6 height 10
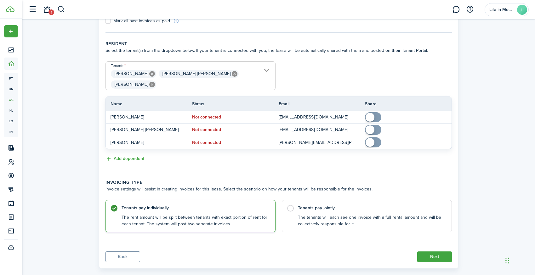
scroll to position [113, 0]
click at [403, 213] on control-radio-card-description "The tenants will each see one invoice with a full rental amount and will be col…" at bounding box center [371, 219] width 147 height 13
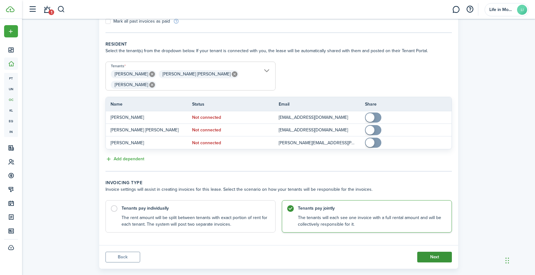
click at [438, 252] on button "Next" at bounding box center [434, 257] width 35 height 11
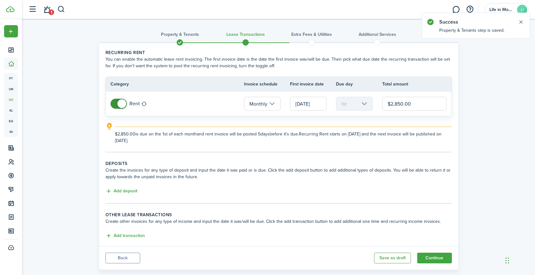
click at [115, 105] on span at bounding box center [118, 104] width 6 height 10
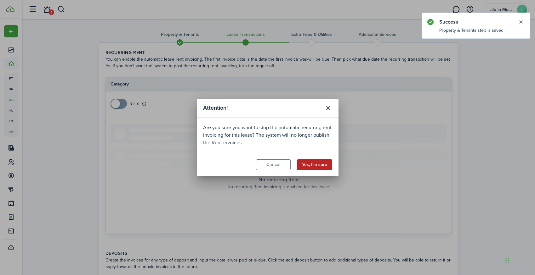
click at [317, 165] on button "Yes, I'm sure" at bounding box center [314, 165] width 35 height 11
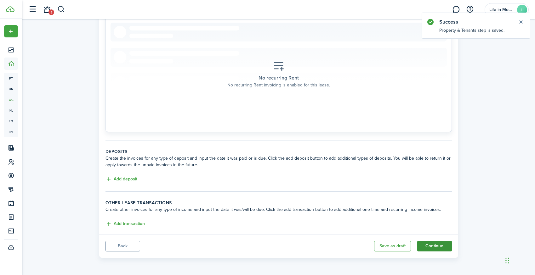
scroll to position [102, 0]
click at [442, 246] on button "Continue" at bounding box center [434, 246] width 35 height 11
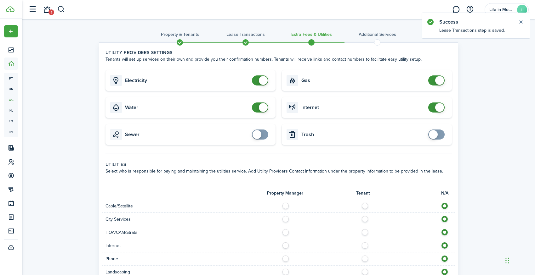
click at [257, 82] on span at bounding box center [260, 81] width 6 height 10
click at [257, 108] on span at bounding box center [260, 108] width 6 height 10
click at [433, 81] on span at bounding box center [436, 81] width 6 height 10
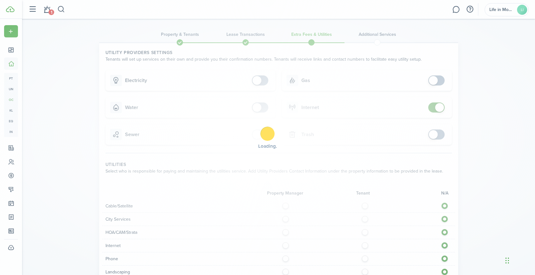
click at [432, 107] on div "Loading" at bounding box center [267, 137] width 535 height 275
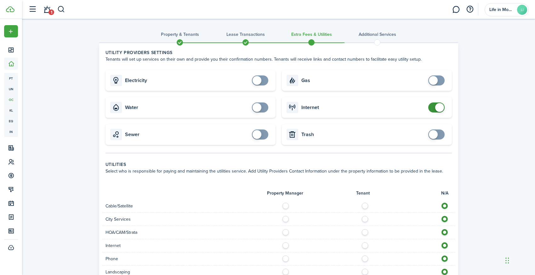
click at [433, 107] on span at bounding box center [436, 108] width 6 height 10
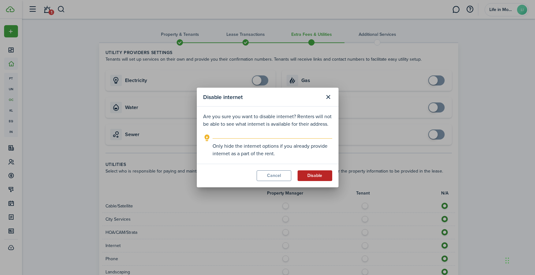
click at [317, 178] on button "Disable" at bounding box center [314, 176] width 35 height 11
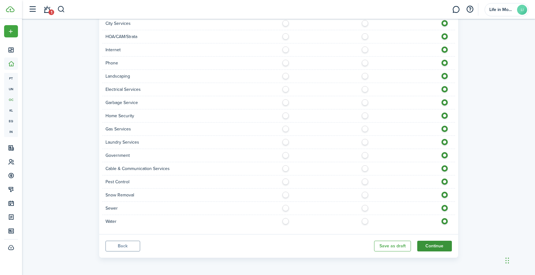
scroll to position [196, 0]
click at [442, 246] on button "Continue" at bounding box center [434, 246] width 35 height 11
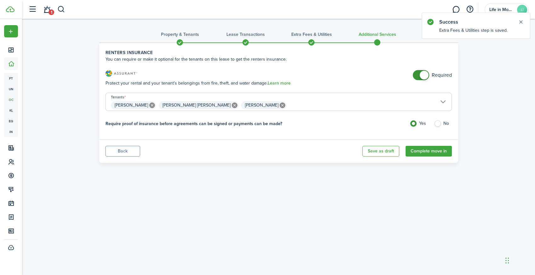
click at [417, 76] on span at bounding box center [420, 75] width 6 height 10
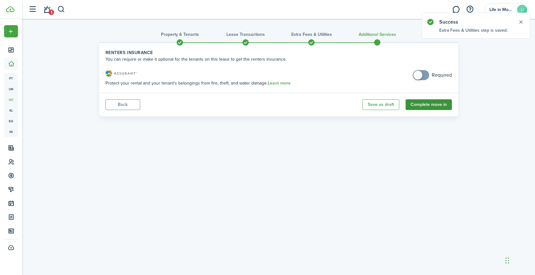
click at [434, 103] on button "Complete move in" at bounding box center [428, 104] width 46 height 11
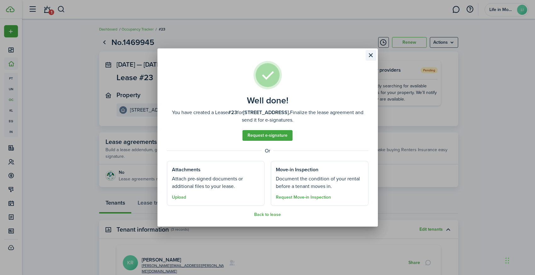
click at [371, 57] on button "Close modal" at bounding box center [370, 55] width 11 height 11
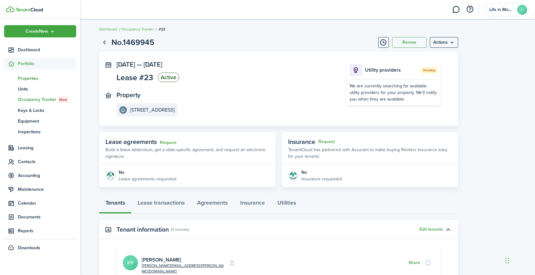
click at [24, 78] on span "Properties" at bounding box center [47, 78] width 58 height 7
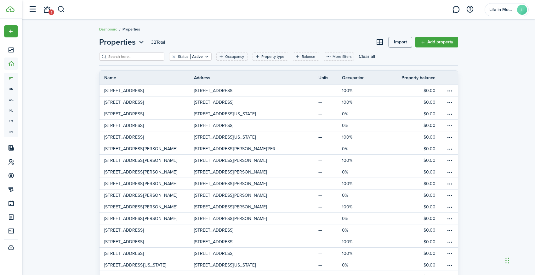
click at [361, 79] on th "Occupation" at bounding box center [358, 78] width 32 height 7
drag, startPoint x: 369, startPoint y: 77, endPoint x: 331, endPoint y: 76, distance: 37.5
click at [332, 76] on tr "Name Address Units Occupation Property balance" at bounding box center [278, 78] width 358 height 7
click at [52, 10] on span "1" at bounding box center [51, 12] width 6 height 6
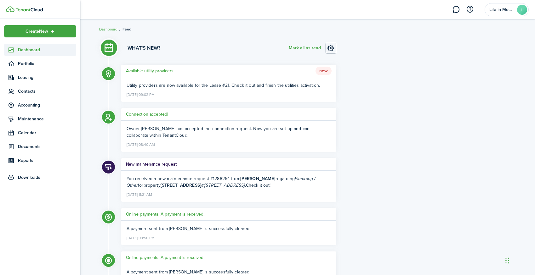
click at [33, 50] on span "Dashboard" at bounding box center [47, 50] width 58 height 7
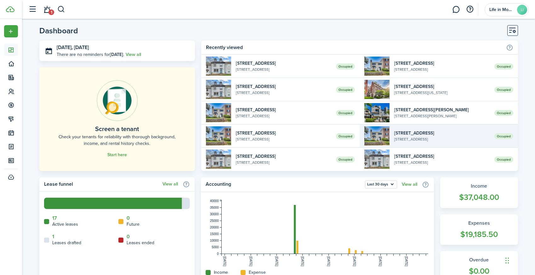
click at [415, 133] on widget-list-item-title "[STREET_ADDRESS]" at bounding box center [441, 133] width 95 height 7
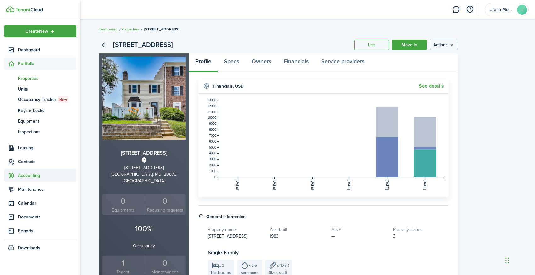
click at [26, 174] on span "Accounting" at bounding box center [47, 175] width 58 height 7
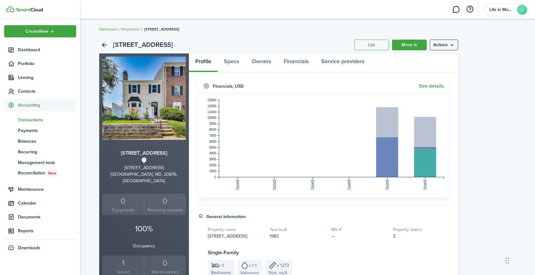
click at [37, 119] on span "Transactions" at bounding box center [47, 120] width 58 height 7
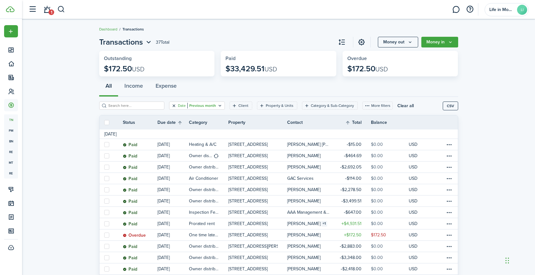
click at [175, 105] on button "Clear filter" at bounding box center [173, 105] width 5 height 5
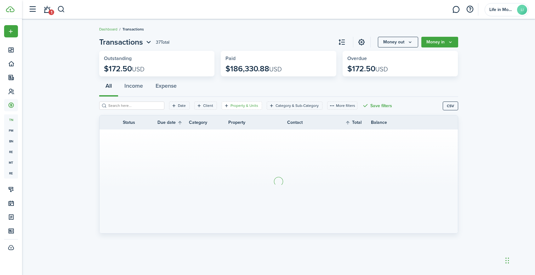
click at [238, 108] on filter-tag-label "Property & Units" at bounding box center [244, 106] width 28 height 6
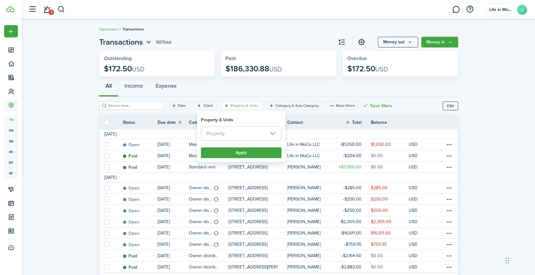
click at [236, 131] on span "Property" at bounding box center [241, 134] width 80 height 14
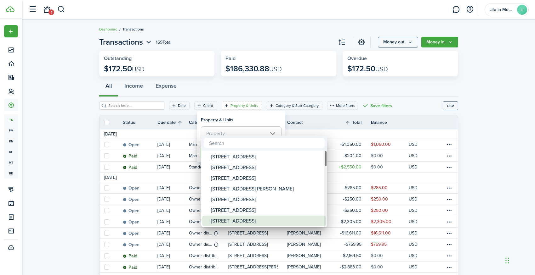
click at [237, 220] on div "[STREET_ADDRESS]" at bounding box center [266, 221] width 111 height 11
type input "[STREET_ADDRESS]"
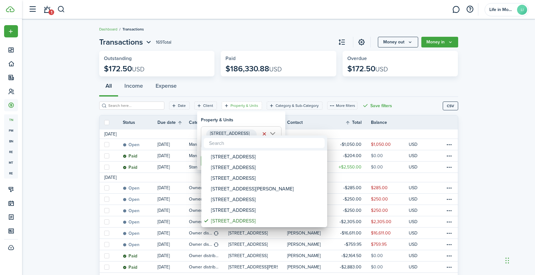
click at [301, 116] on div at bounding box center [267, 138] width 635 height 376
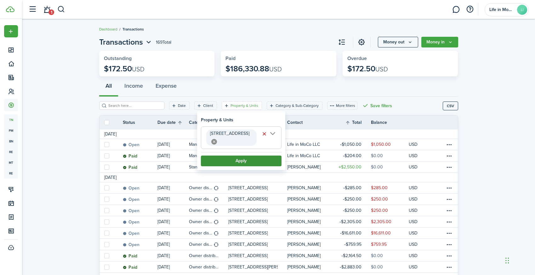
click at [272, 161] on button "Apply" at bounding box center [241, 161] width 81 height 11
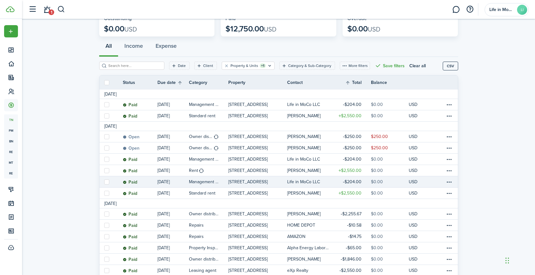
scroll to position [59, 0]
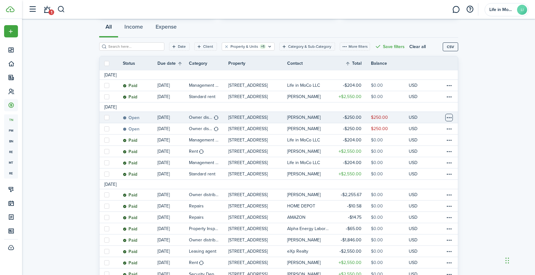
click at [449, 117] on table-menu-btn-icon at bounding box center [449, 118] width 8 height 8
click at [408, 217] on button "Delete" at bounding box center [425, 218] width 55 height 11
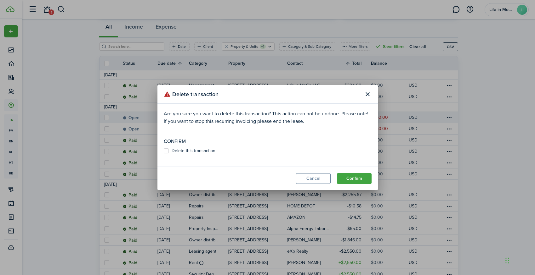
click at [179, 148] on label "Delete this transaction" at bounding box center [190, 150] width 52 height 5
click at [164, 151] on input "Delete this transaction" at bounding box center [163, 151] width 0 height 0
checkbox input "true"
click at [360, 177] on button "Confirm" at bounding box center [354, 178] width 35 height 11
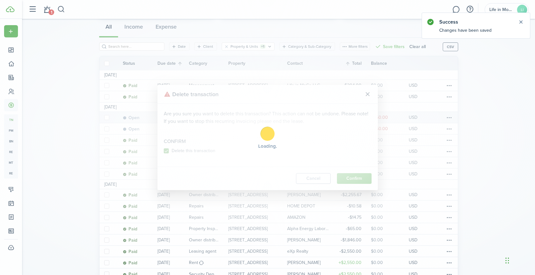
scroll to position [0, 0]
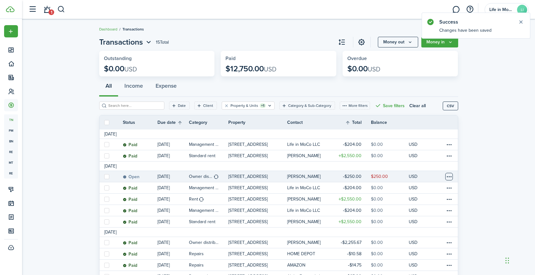
click at [451, 177] on table-menu-btn-icon at bounding box center [449, 177] width 8 height 8
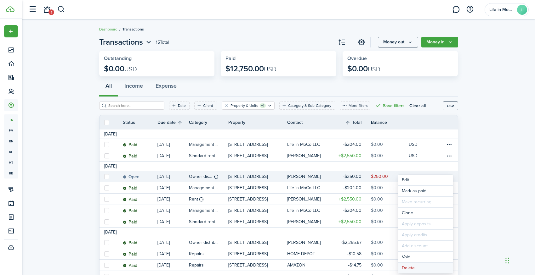
click at [410, 269] on button "Delete" at bounding box center [425, 268] width 55 height 11
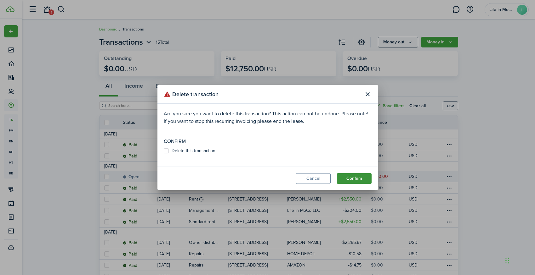
click at [368, 178] on button "Confirm" at bounding box center [354, 178] width 35 height 11
click at [189, 150] on label "Delete this transaction" at bounding box center [190, 150] width 52 height 5
click at [164, 154] on input "Delete this transaction" at bounding box center [163, 154] width 0 height 0
checkbox input "true"
click at [348, 177] on button "Confirm" at bounding box center [354, 178] width 35 height 11
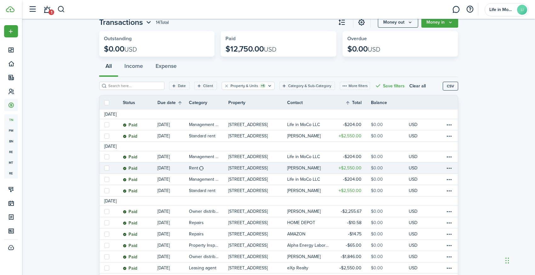
scroll to position [30, 0]
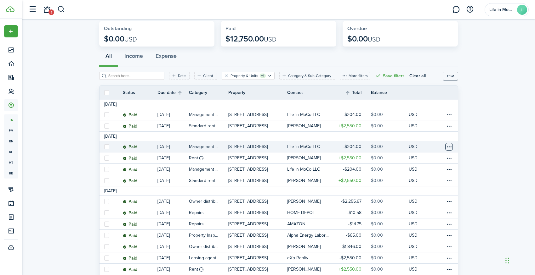
click at [449, 146] on table-menu-btn-icon at bounding box center [449, 147] width 8 height 8
click at [412, 237] on button "Delete" at bounding box center [425, 236] width 55 height 11
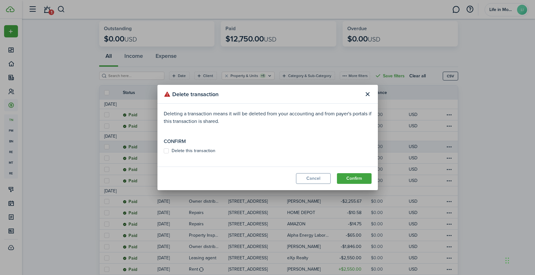
click at [195, 151] on label "Delete this transaction" at bounding box center [190, 150] width 52 height 5
click at [164, 151] on input "Delete this transaction" at bounding box center [163, 151] width 0 height 0
checkbox input "true"
click at [365, 181] on button "Confirm" at bounding box center [354, 178] width 35 height 11
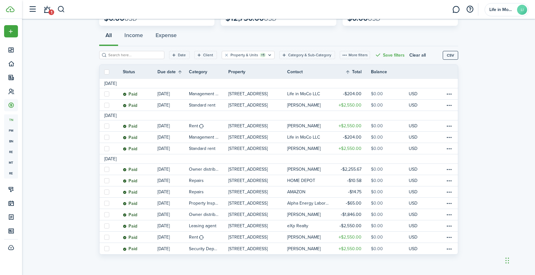
scroll to position [51, 0]
click at [450, 126] on table-menu-btn-icon at bounding box center [449, 126] width 8 height 8
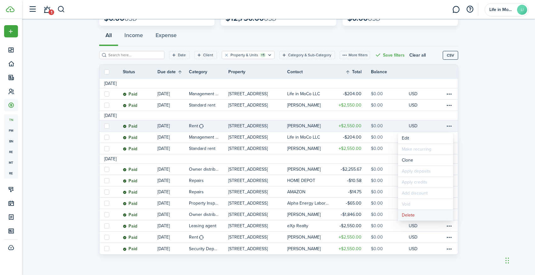
click at [411, 215] on button "Delete" at bounding box center [425, 215] width 55 height 11
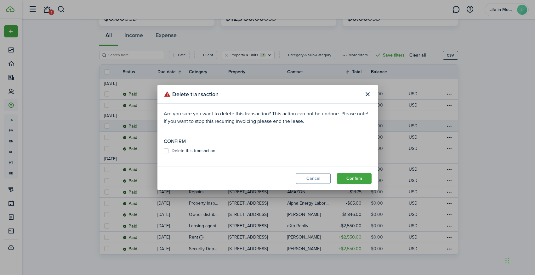
click at [212, 151] on label "Delete this transaction" at bounding box center [190, 150] width 52 height 5
click at [164, 151] on input "Delete this transaction" at bounding box center [163, 151] width 0 height 0
checkbox input "true"
click at [360, 181] on button "Confirm" at bounding box center [354, 178] width 35 height 11
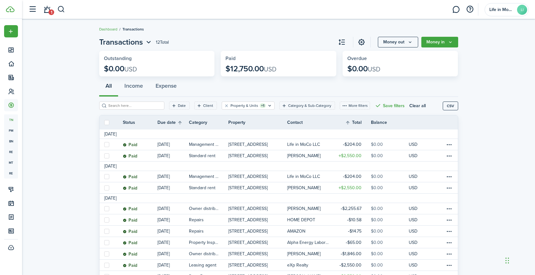
scroll to position [0, 0]
